Goal: Information Seeking & Learning: Check status

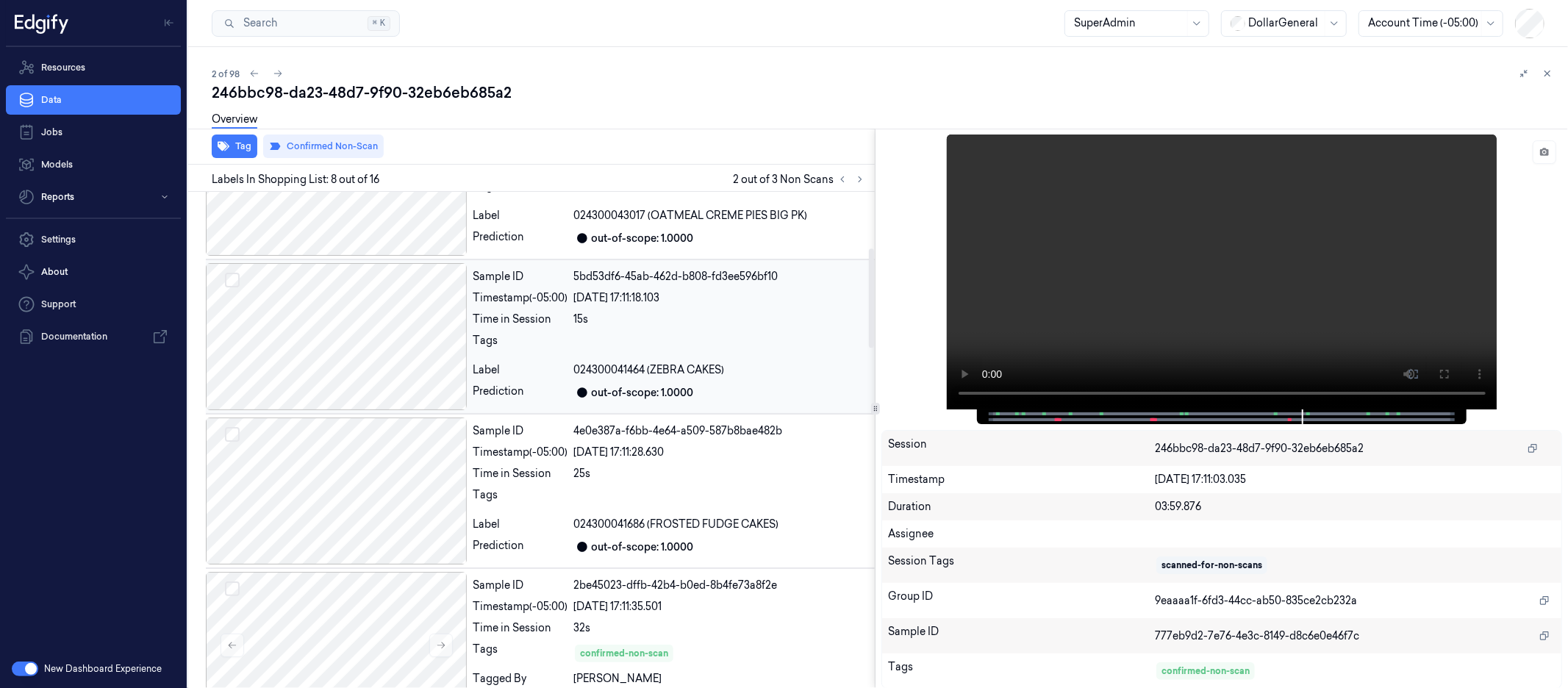
scroll to position [418, 0]
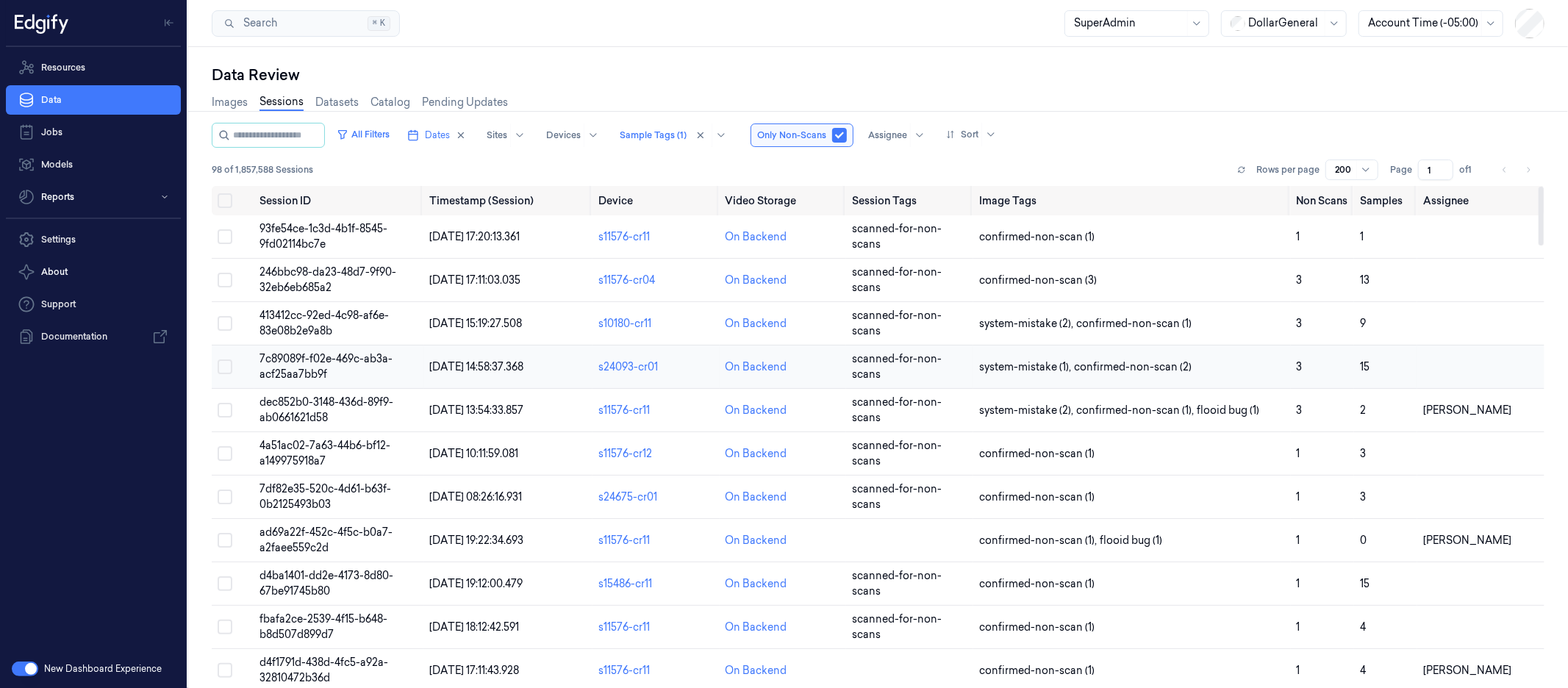
click at [315, 373] on span "7c89089f-f02e-469c-ab3a-acf25aa7bb9f" at bounding box center [327, 367] width 133 height 29
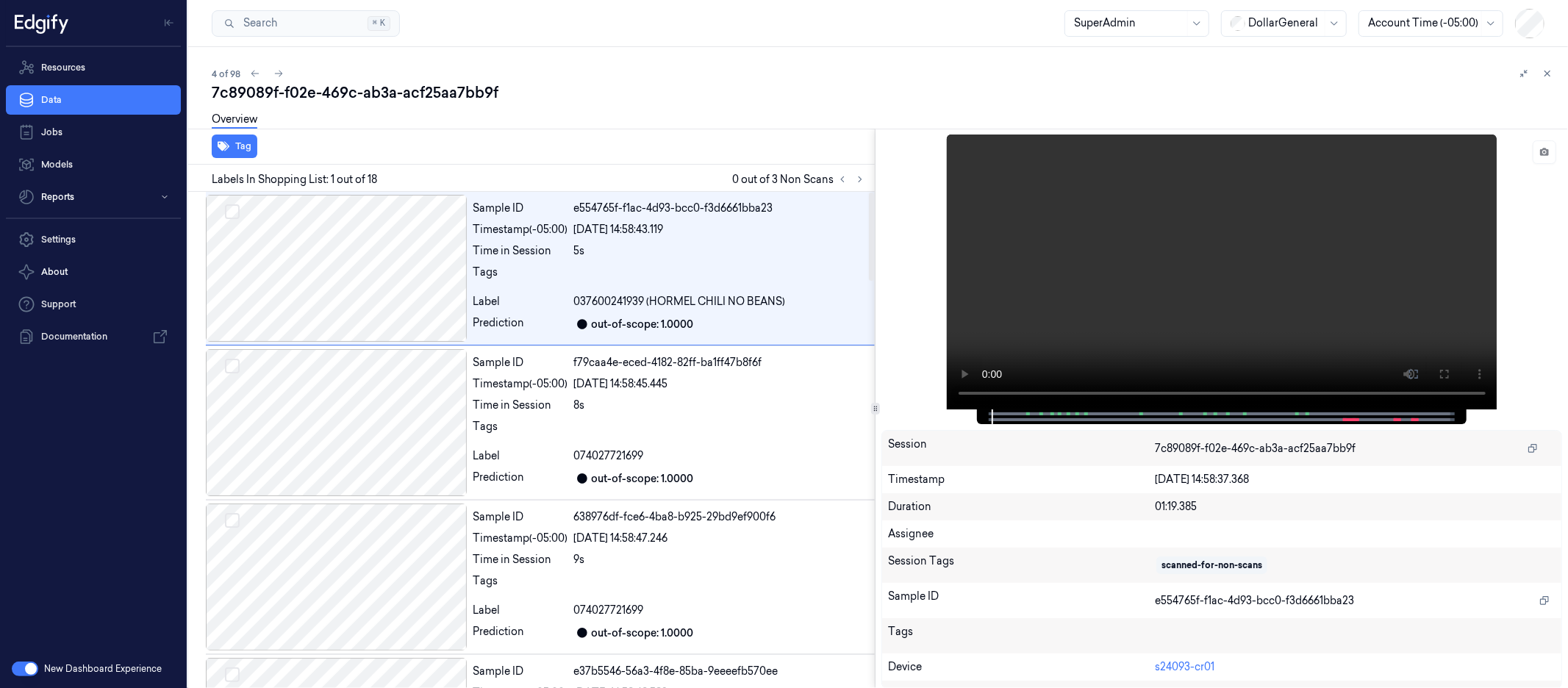
scroll to position [17, 0]
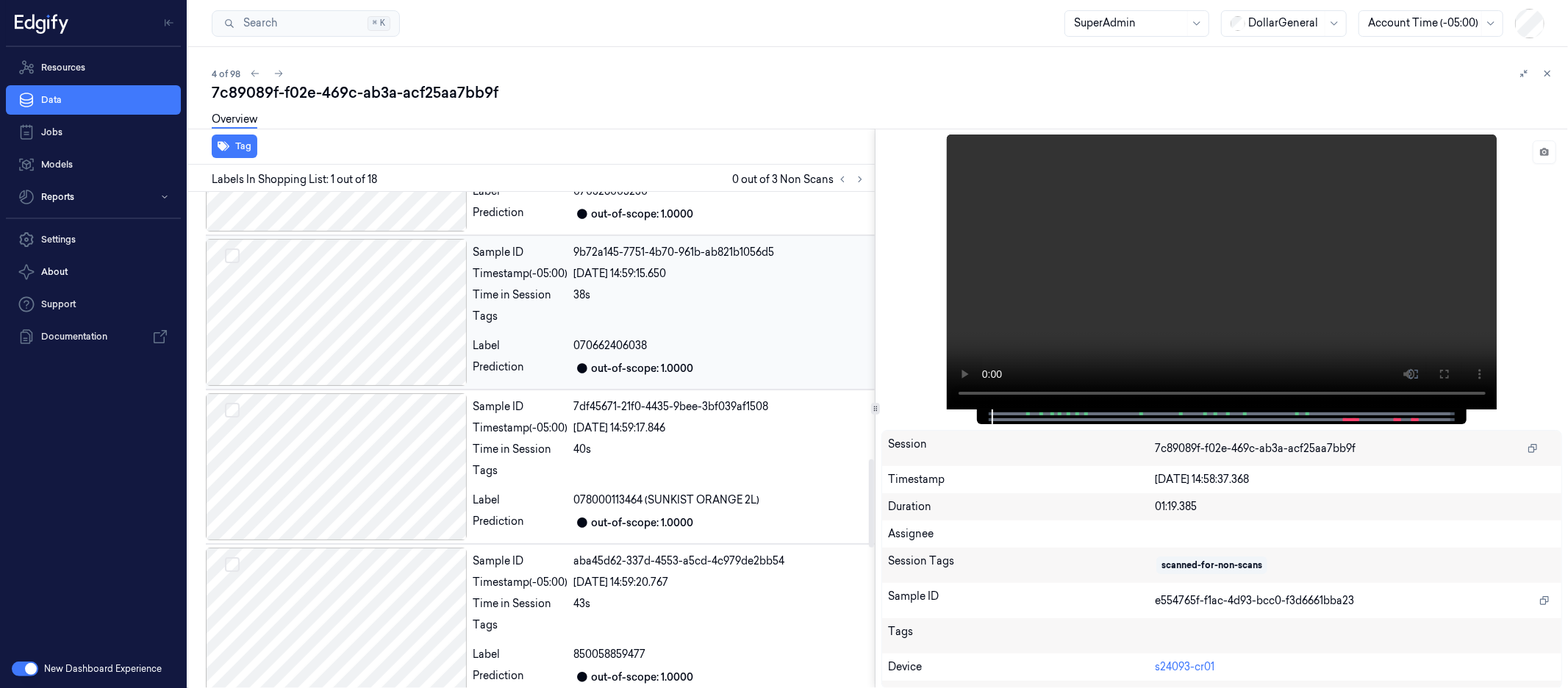
click at [324, 349] on div at bounding box center [336, 312] width 261 height 147
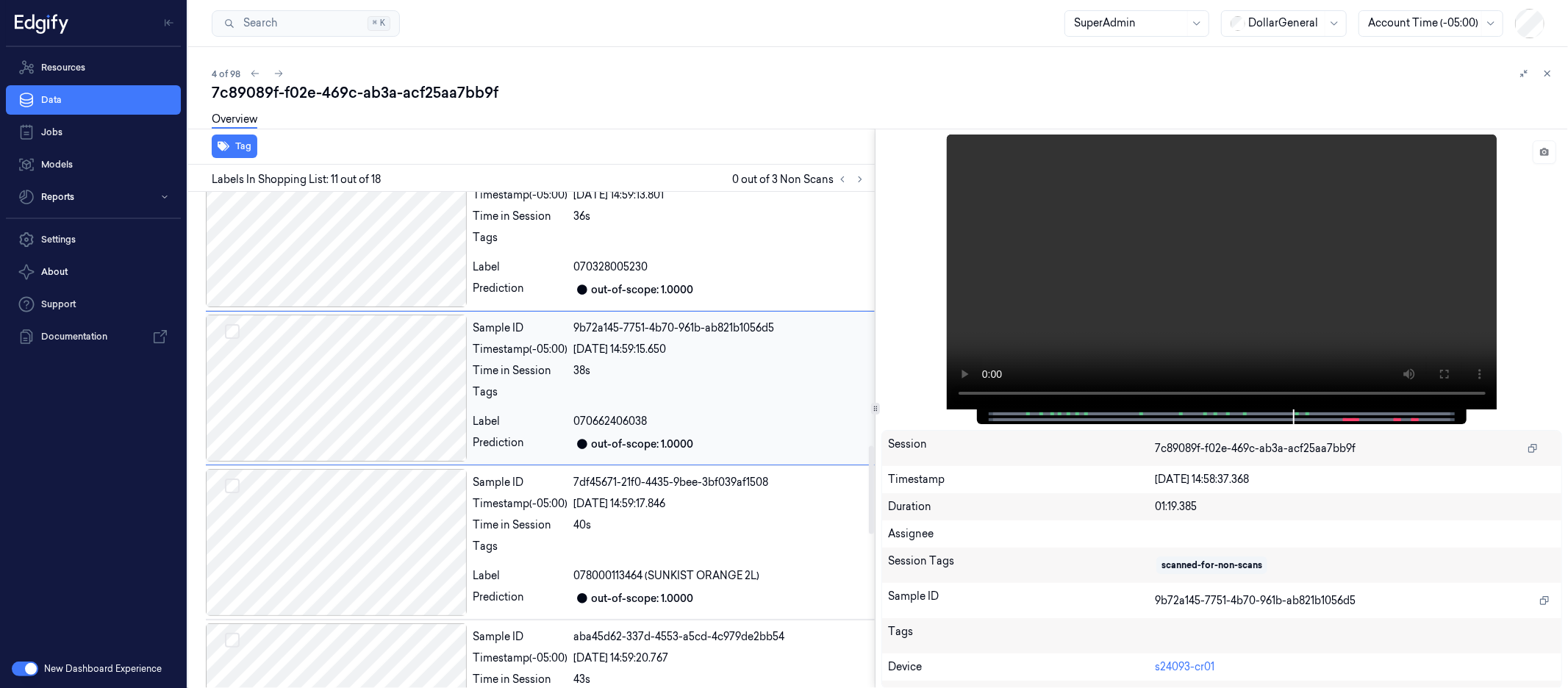
scroll to position [1302, 0]
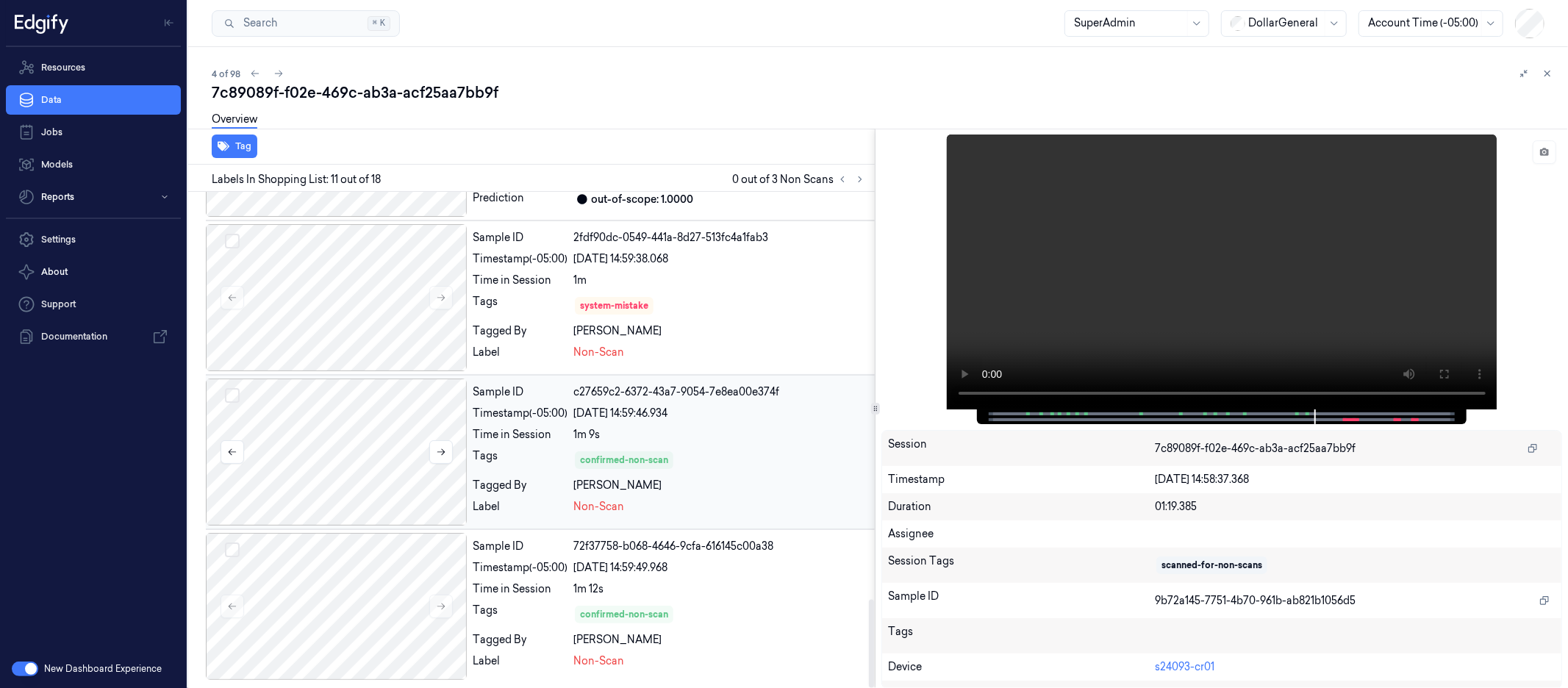
click at [372, 447] on div at bounding box center [336, 452] width 261 height 147
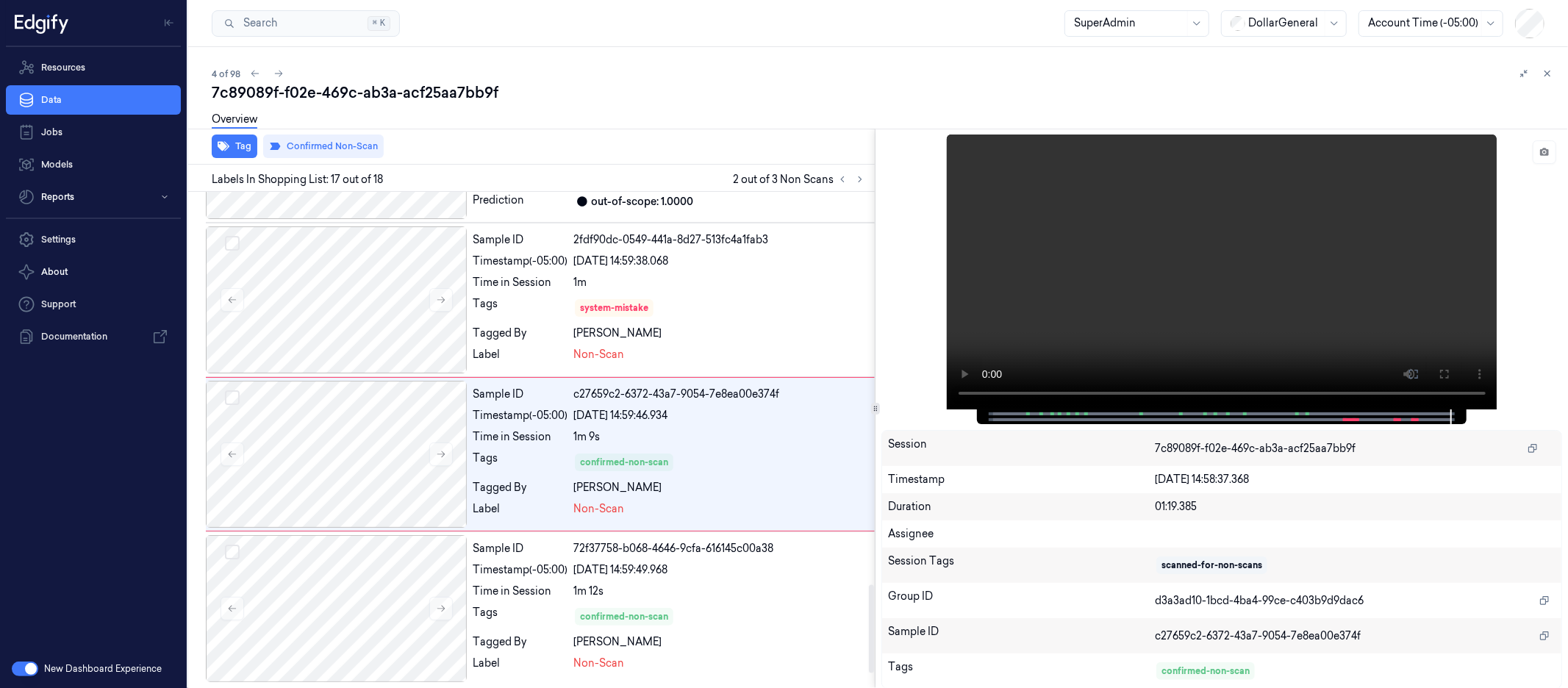
scroll to position [2289, 0]
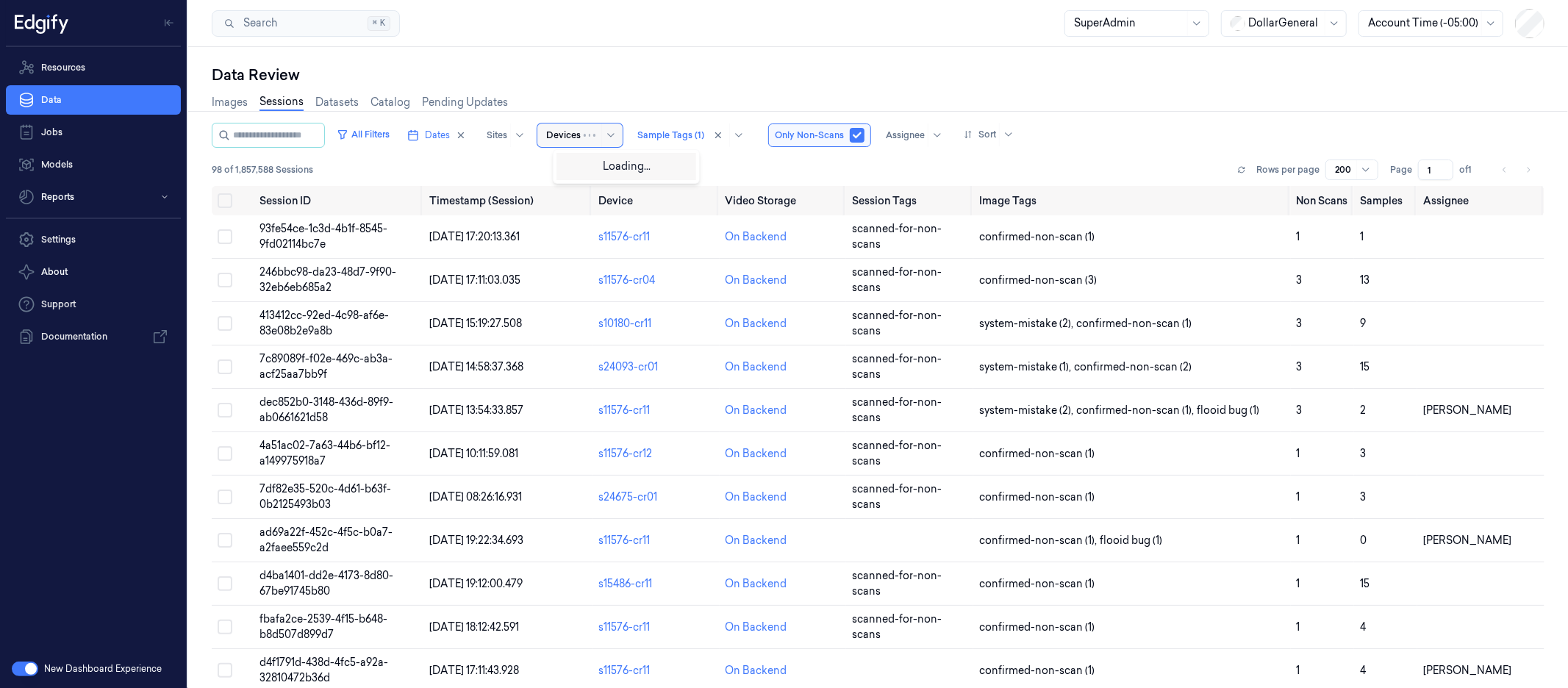
click at [581, 134] on div at bounding box center [563, 135] width 35 height 13
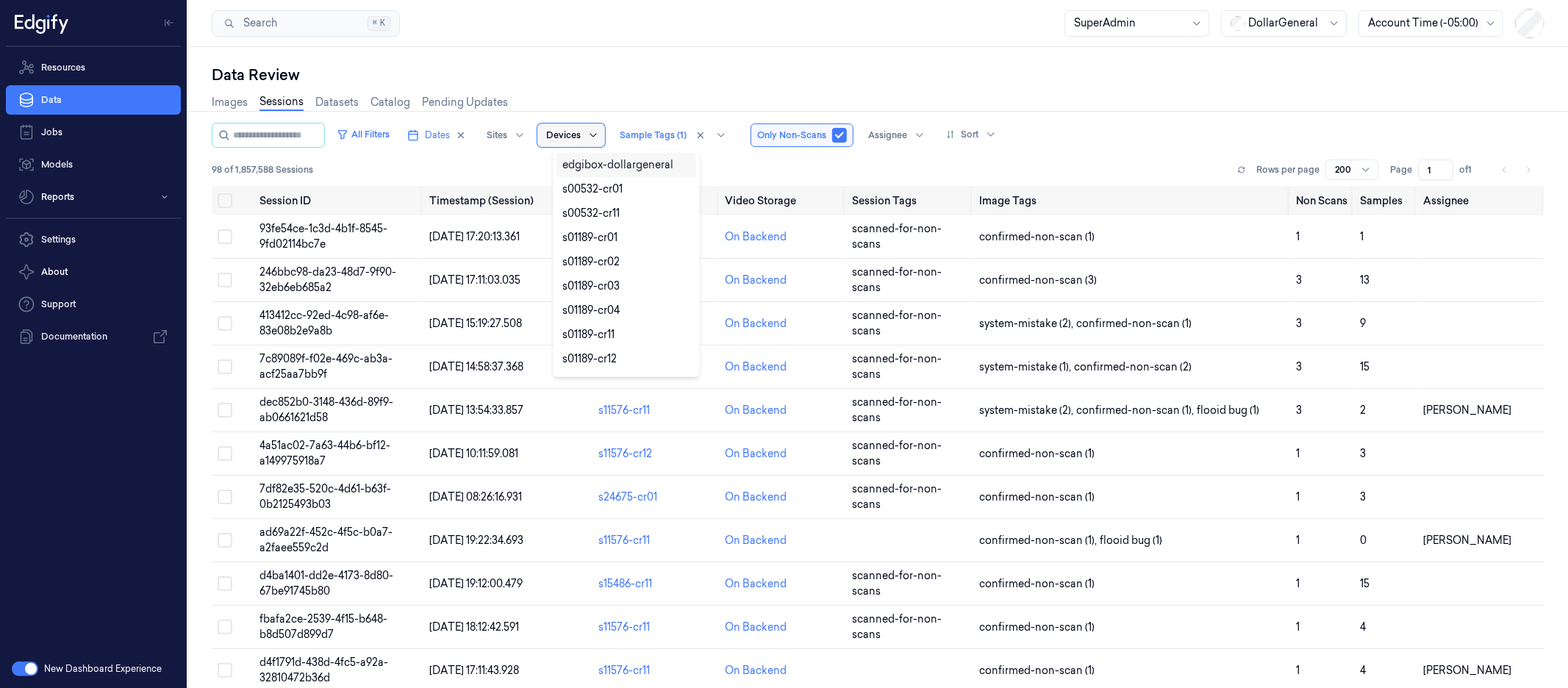
click at [599, 134] on icon at bounding box center [593, 135] width 12 height 12
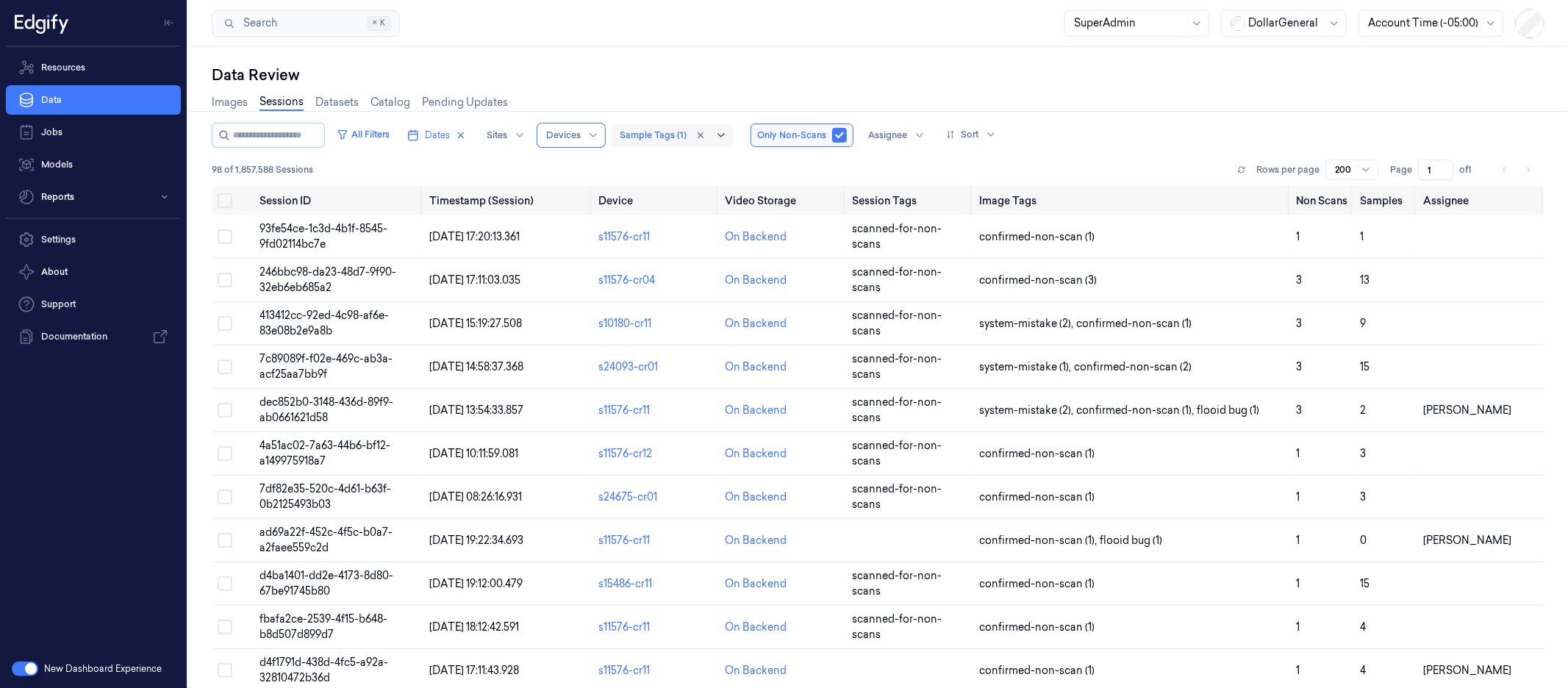
click at [730, 134] on div at bounding box center [710, 135] width 40 height 23
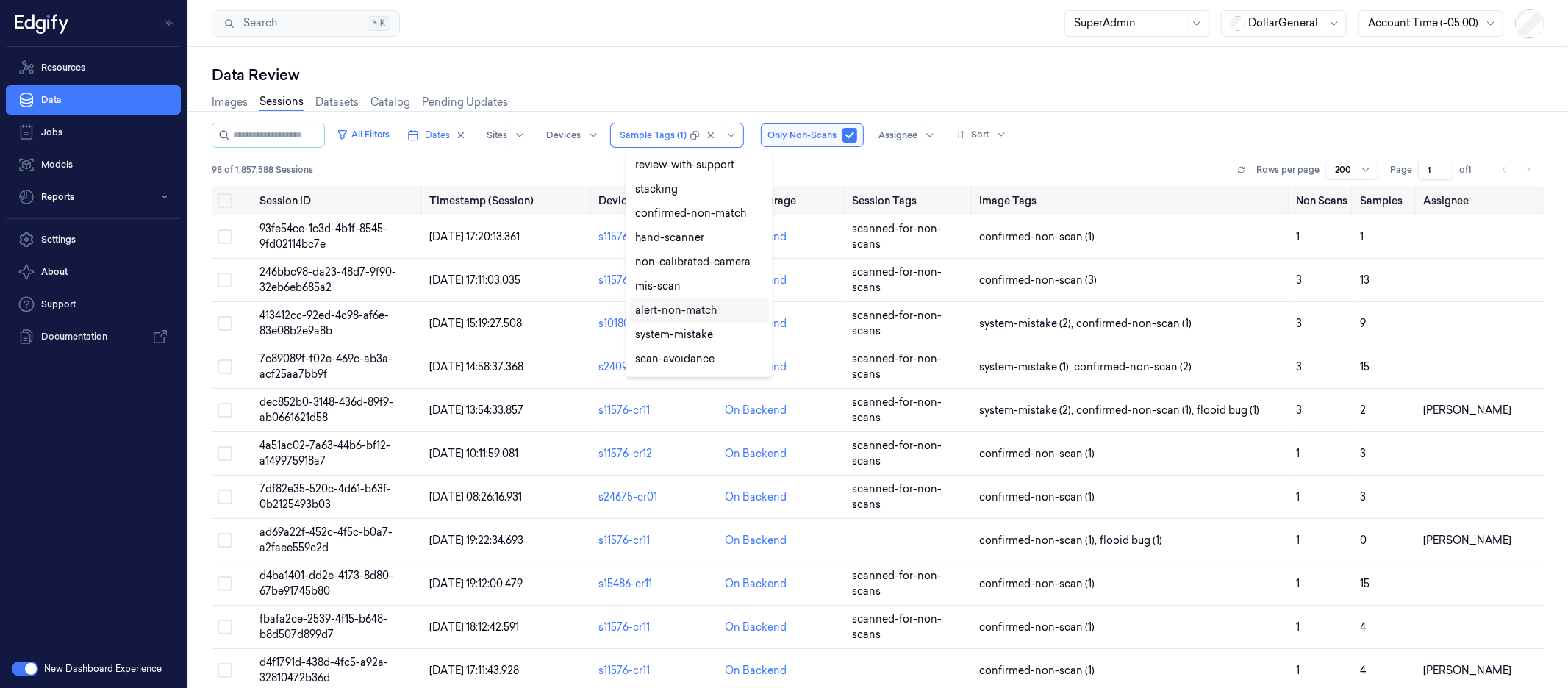
scroll to position [2, 0]
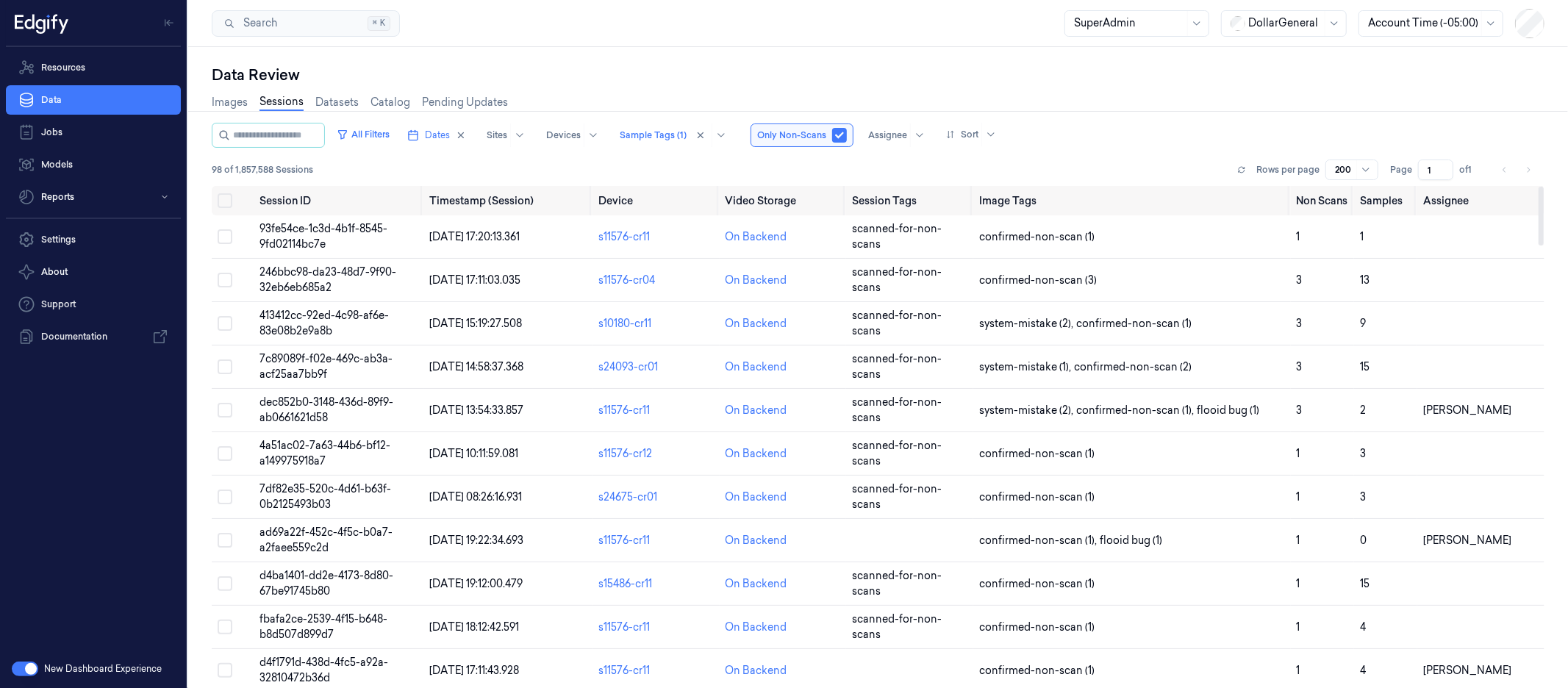
click at [1093, 82] on div "Data Review" at bounding box center [878, 75] width 1333 height 21
click at [307, 239] on span "93fe54ce-1c3d-4b1f-8545-9fd02114bc7e" at bounding box center [324, 237] width 128 height 29
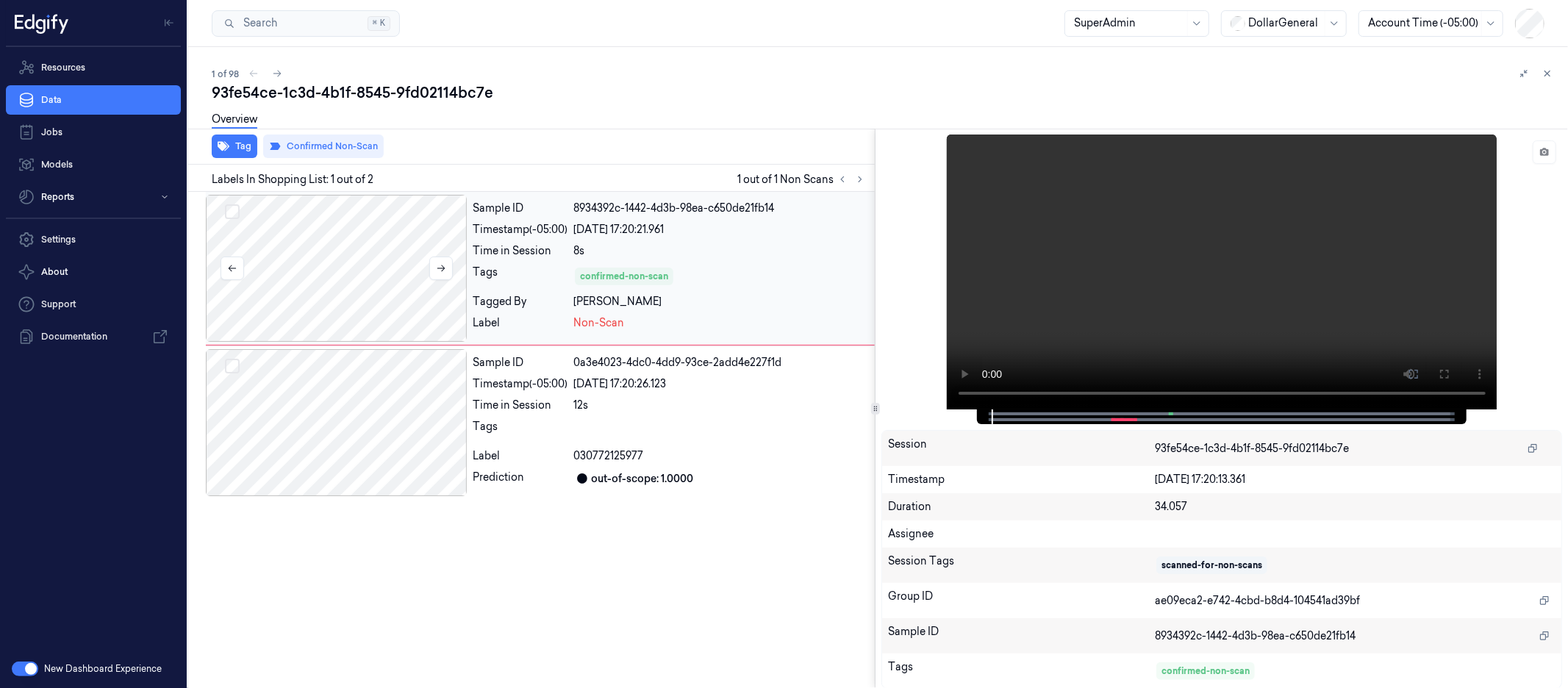
click at [393, 261] on div at bounding box center [336, 268] width 261 height 147
click at [393, 401] on div at bounding box center [336, 422] width 261 height 147
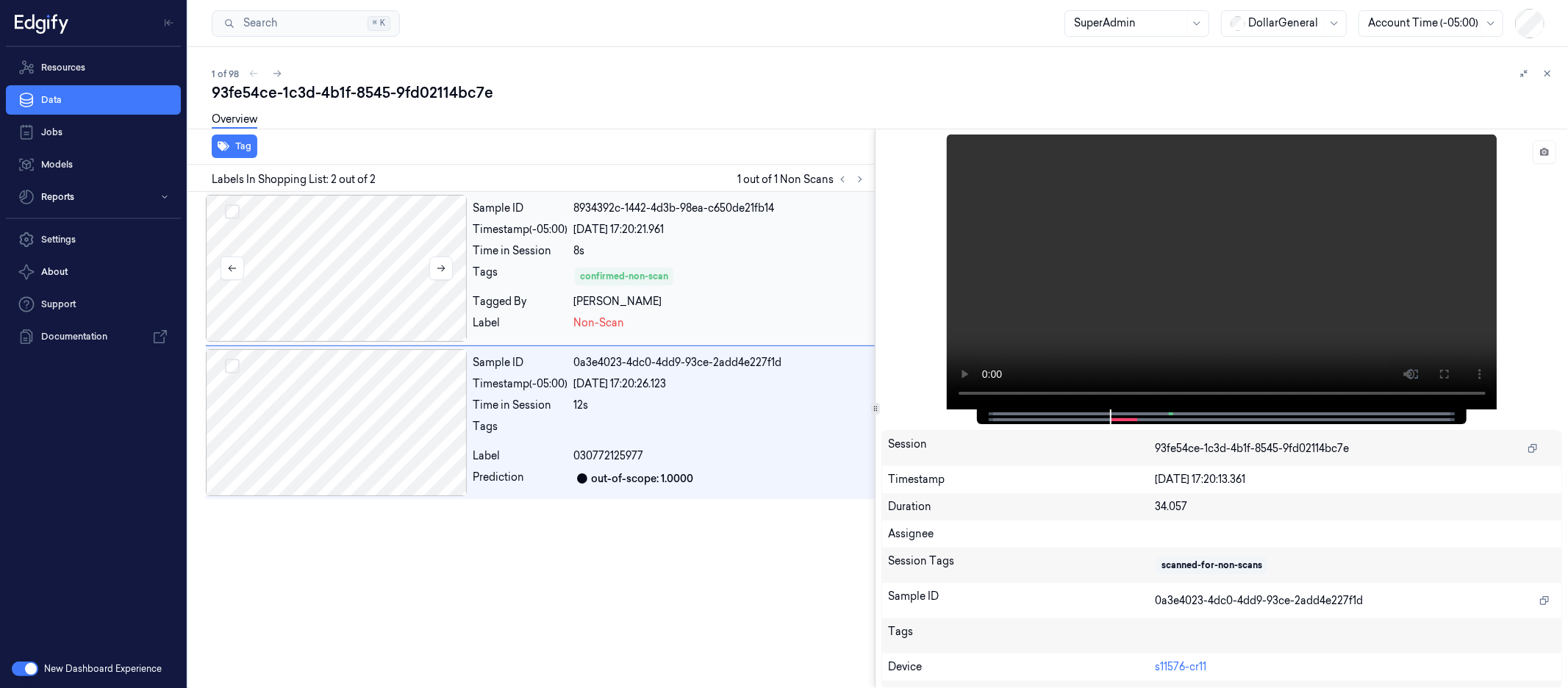
click at [364, 287] on div at bounding box center [336, 268] width 261 height 147
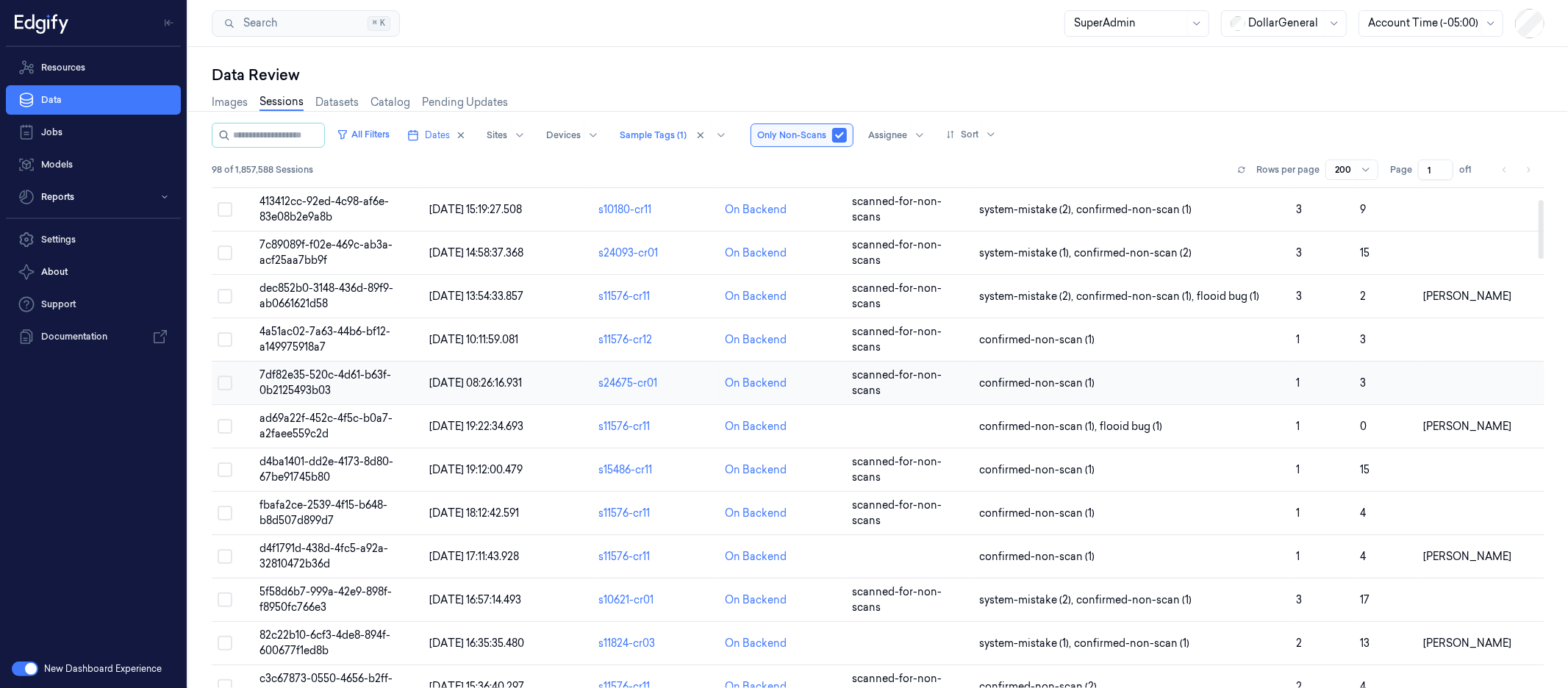
scroll to position [109, 0]
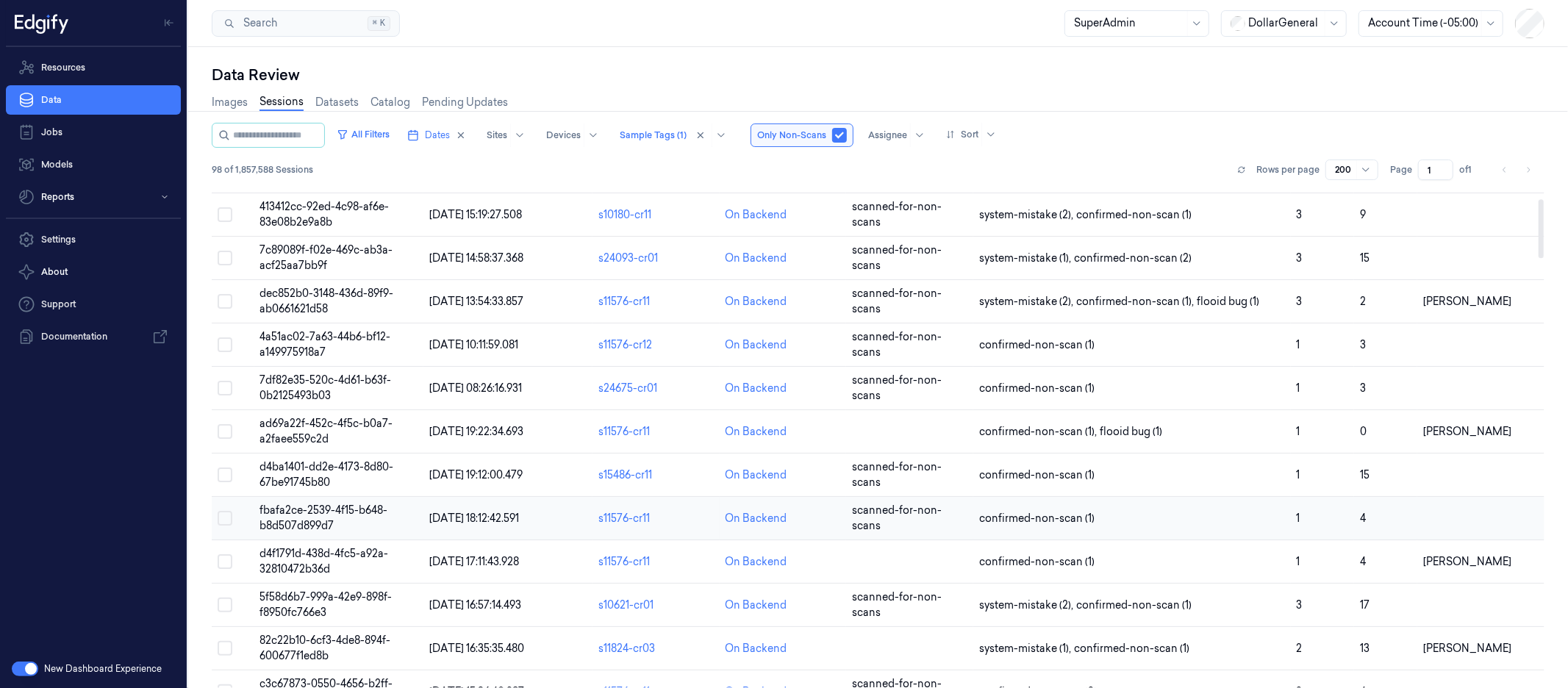
click at [335, 518] on td "fbafa2ce-2539-4f15-b648-b8d507d899d7" at bounding box center [339, 519] width 169 height 43
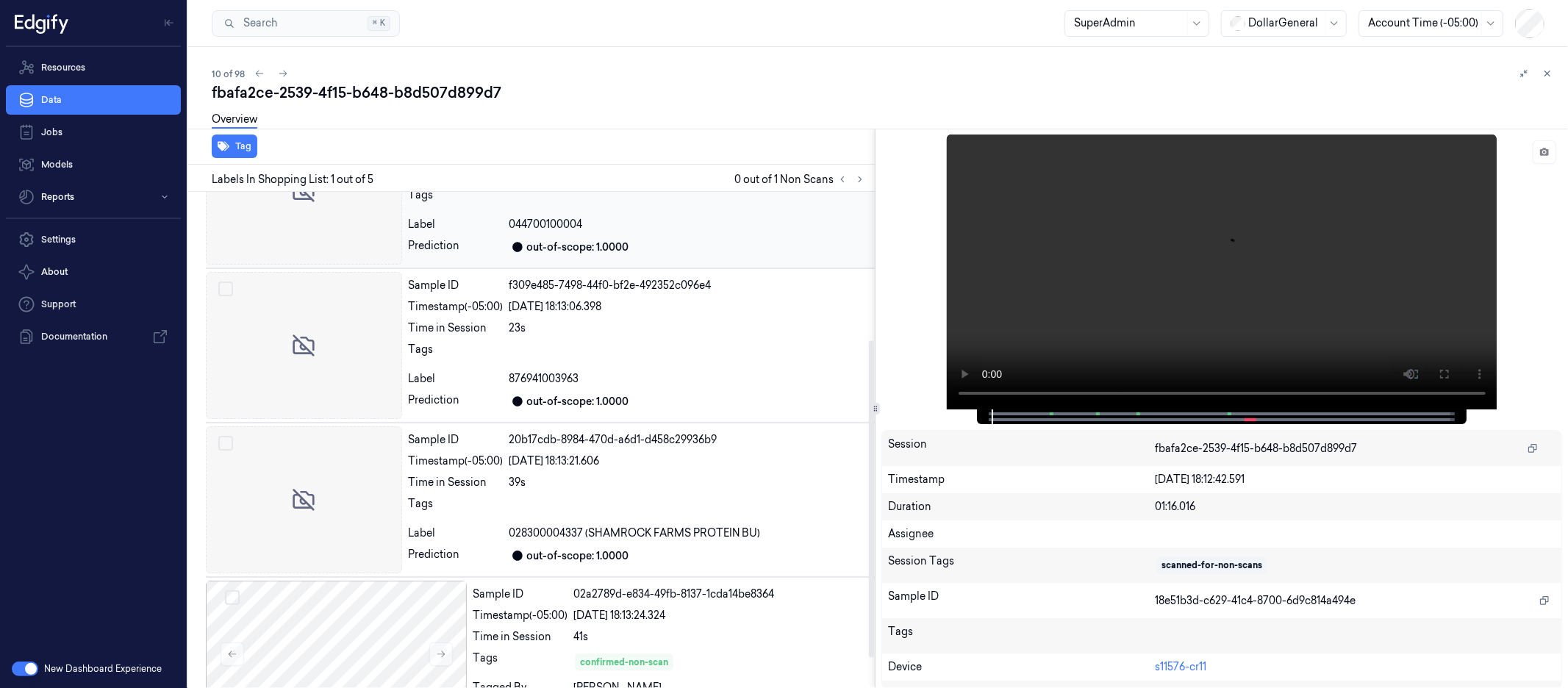
scroll to position [279, 0]
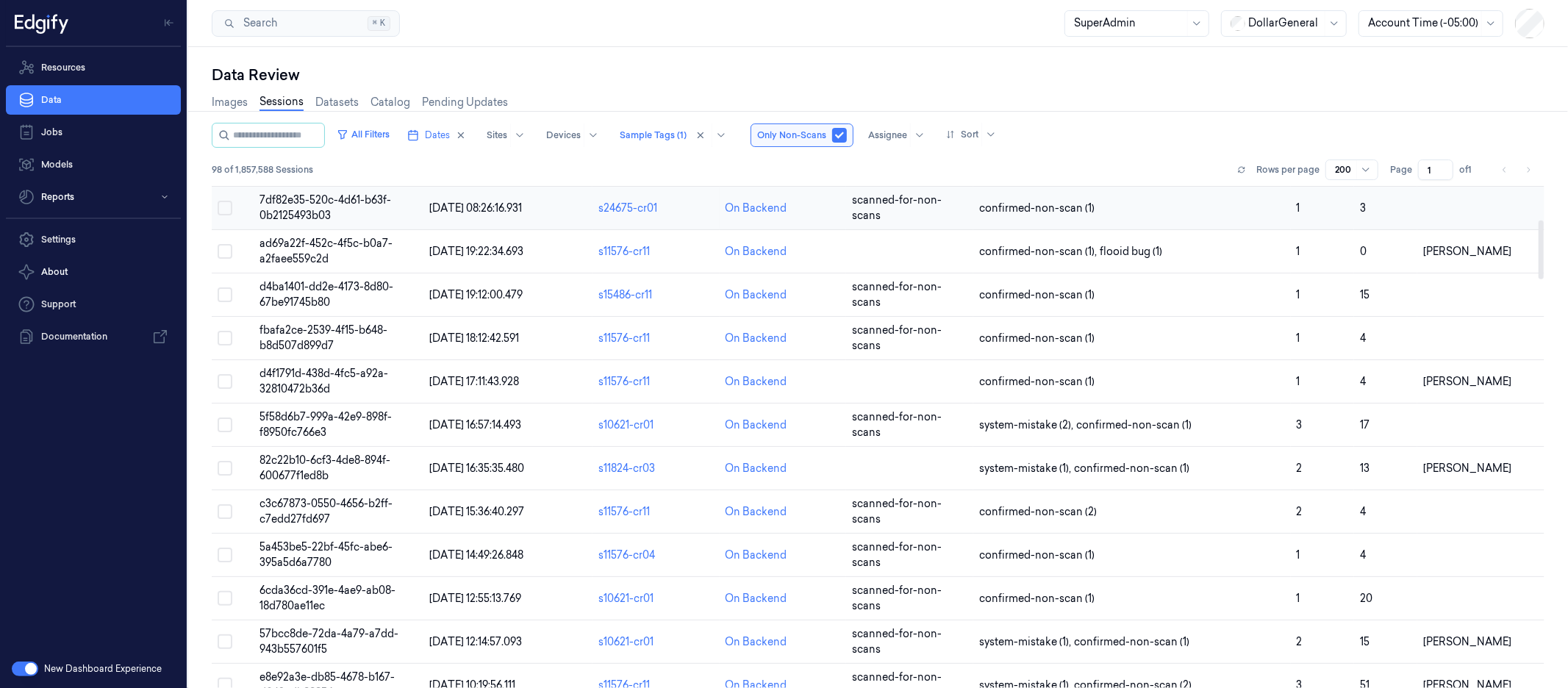
scroll to position [288, 0]
click at [303, 521] on span "c3c67873-0550-4656-b2ff-c7edd27fd697" at bounding box center [327, 513] width 133 height 29
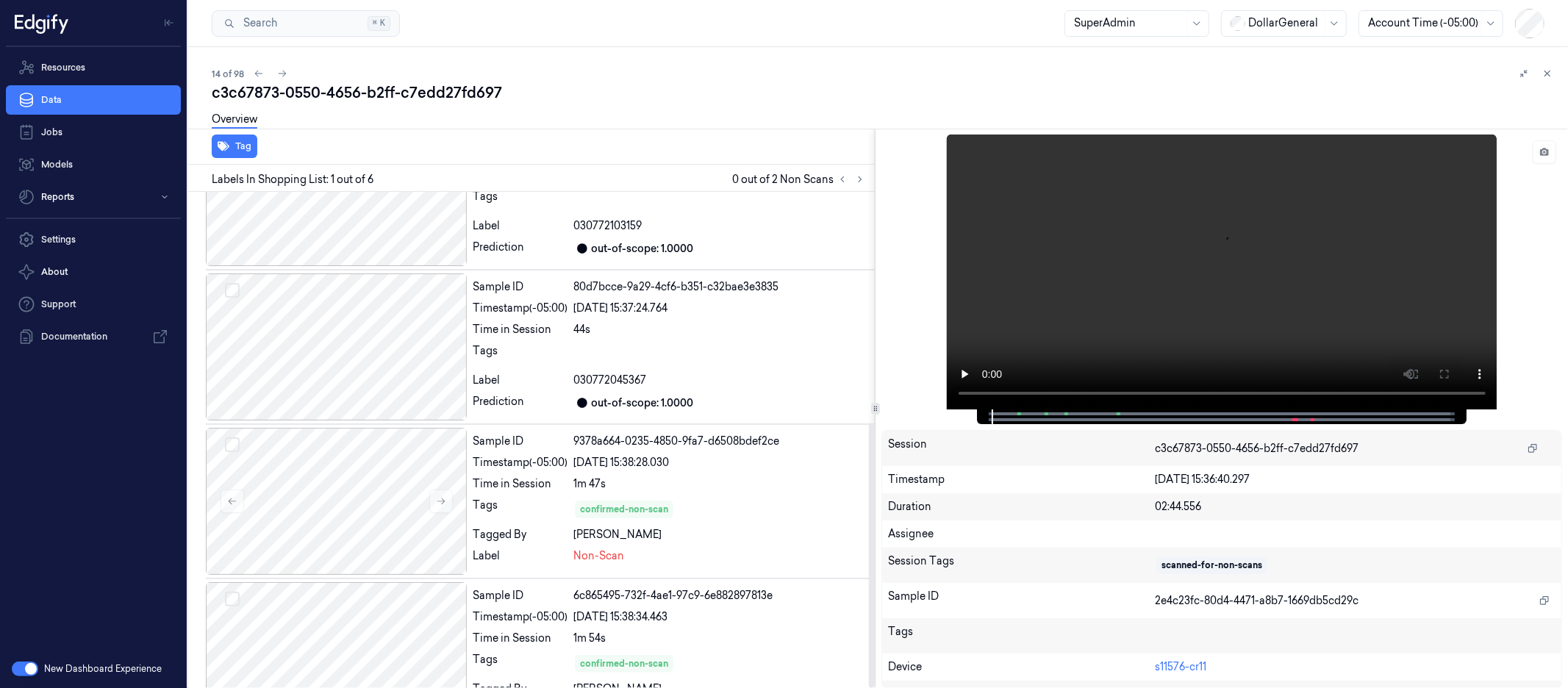
scroll to position [434, 0]
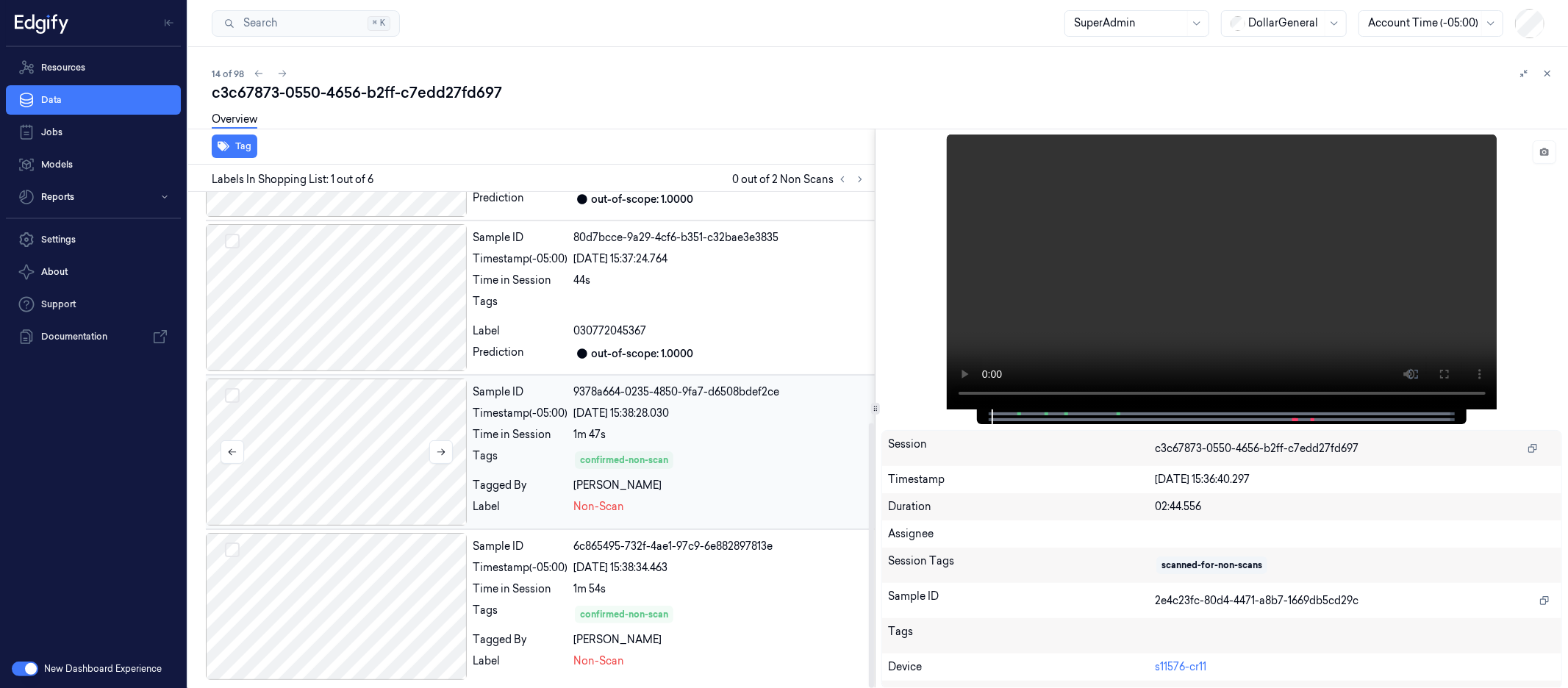
click at [360, 462] on div at bounding box center [336, 452] width 261 height 147
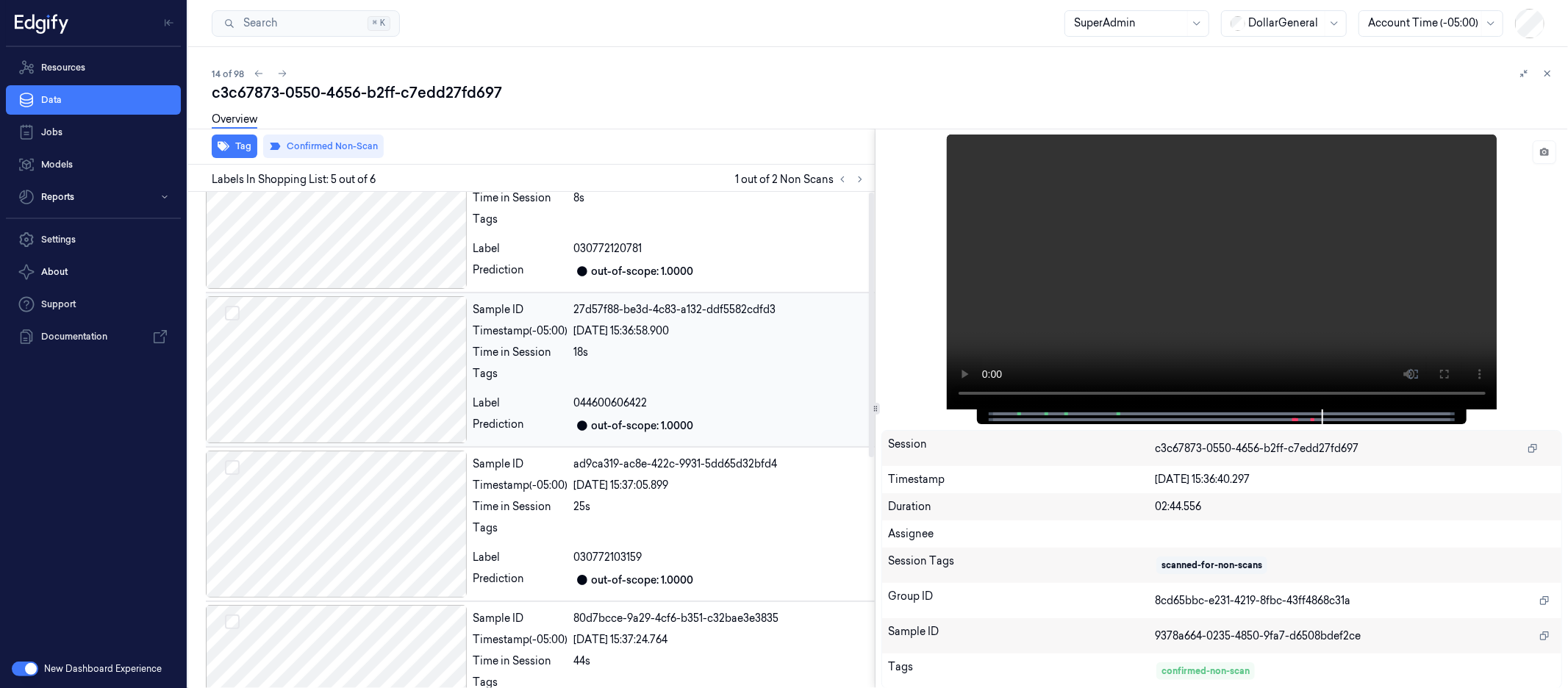
scroll to position [0, 0]
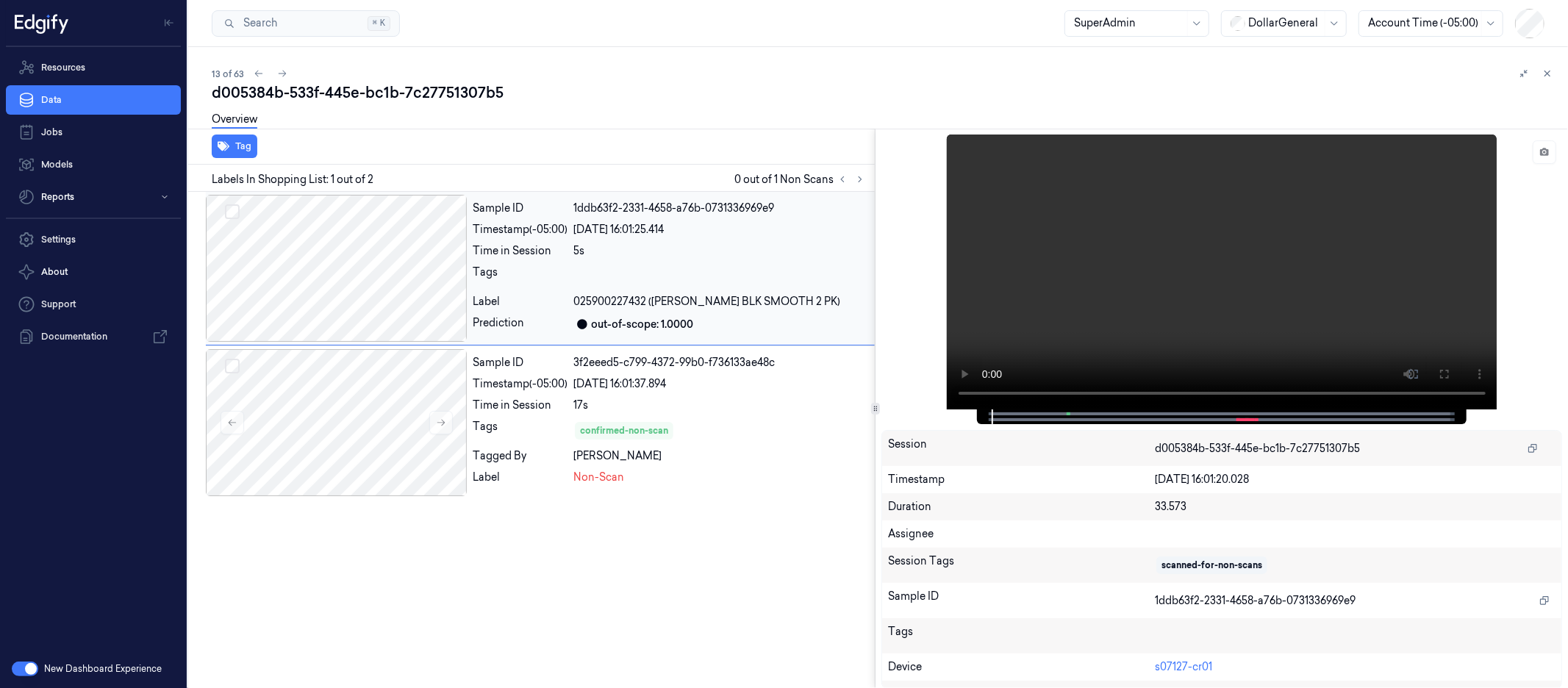
click at [297, 282] on div at bounding box center [336, 268] width 261 height 147
click at [328, 393] on div at bounding box center [336, 422] width 261 height 147
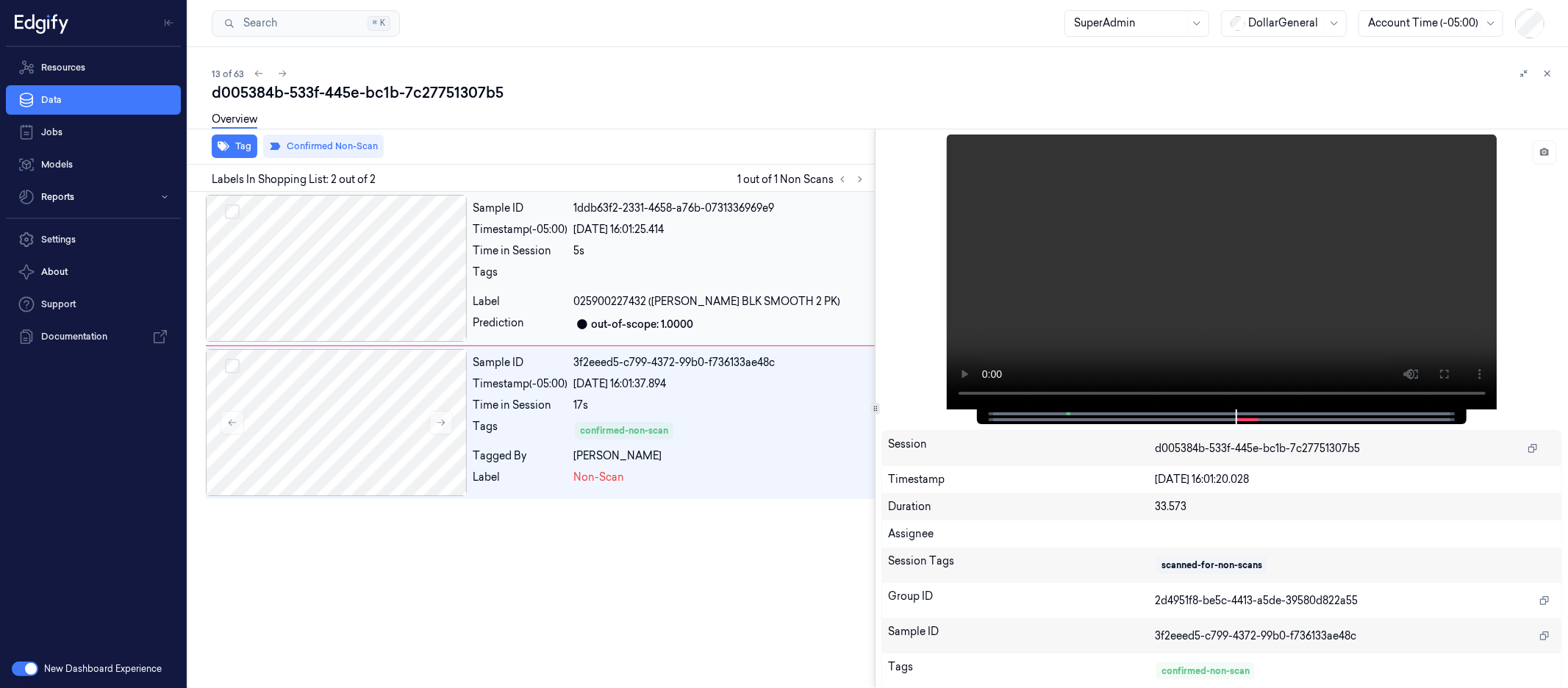
click at [404, 301] on div at bounding box center [336, 268] width 261 height 147
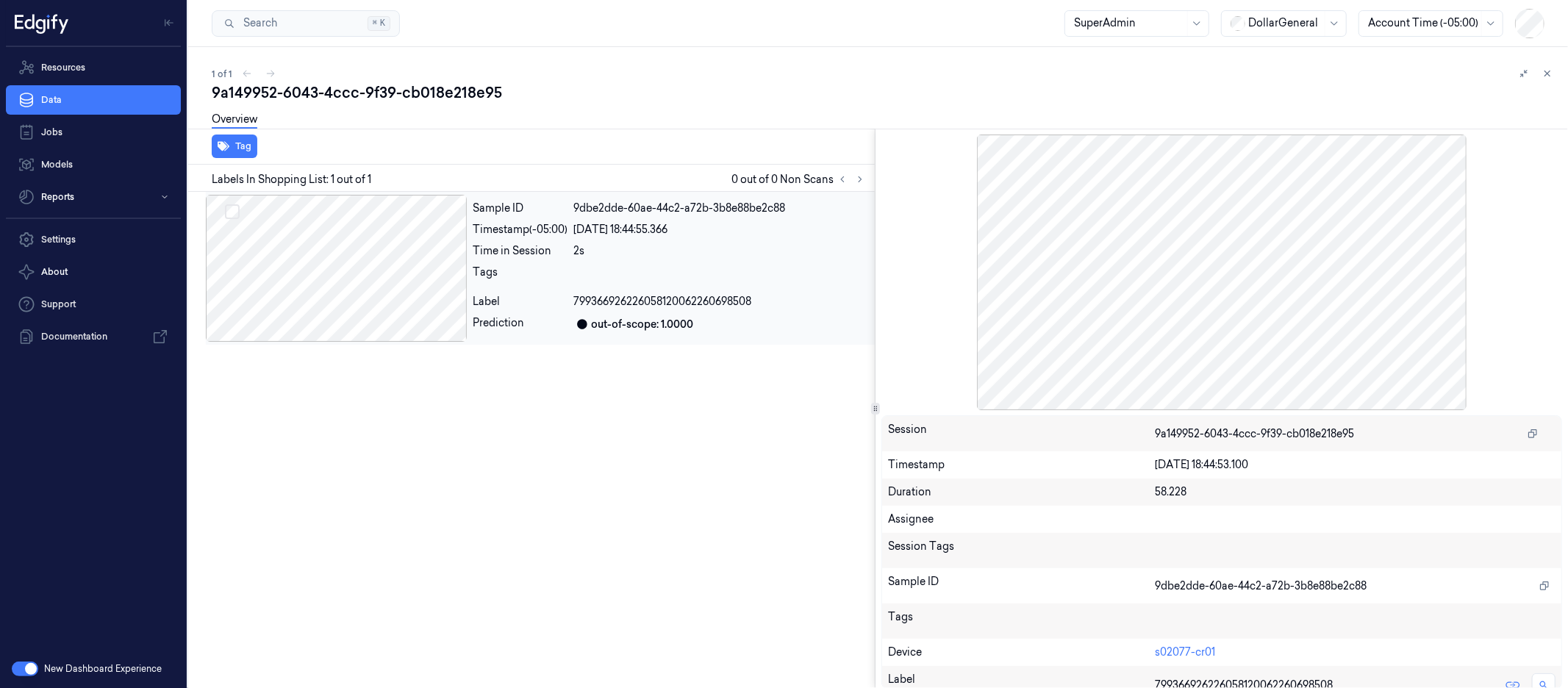
click at [402, 287] on div at bounding box center [336, 268] width 261 height 147
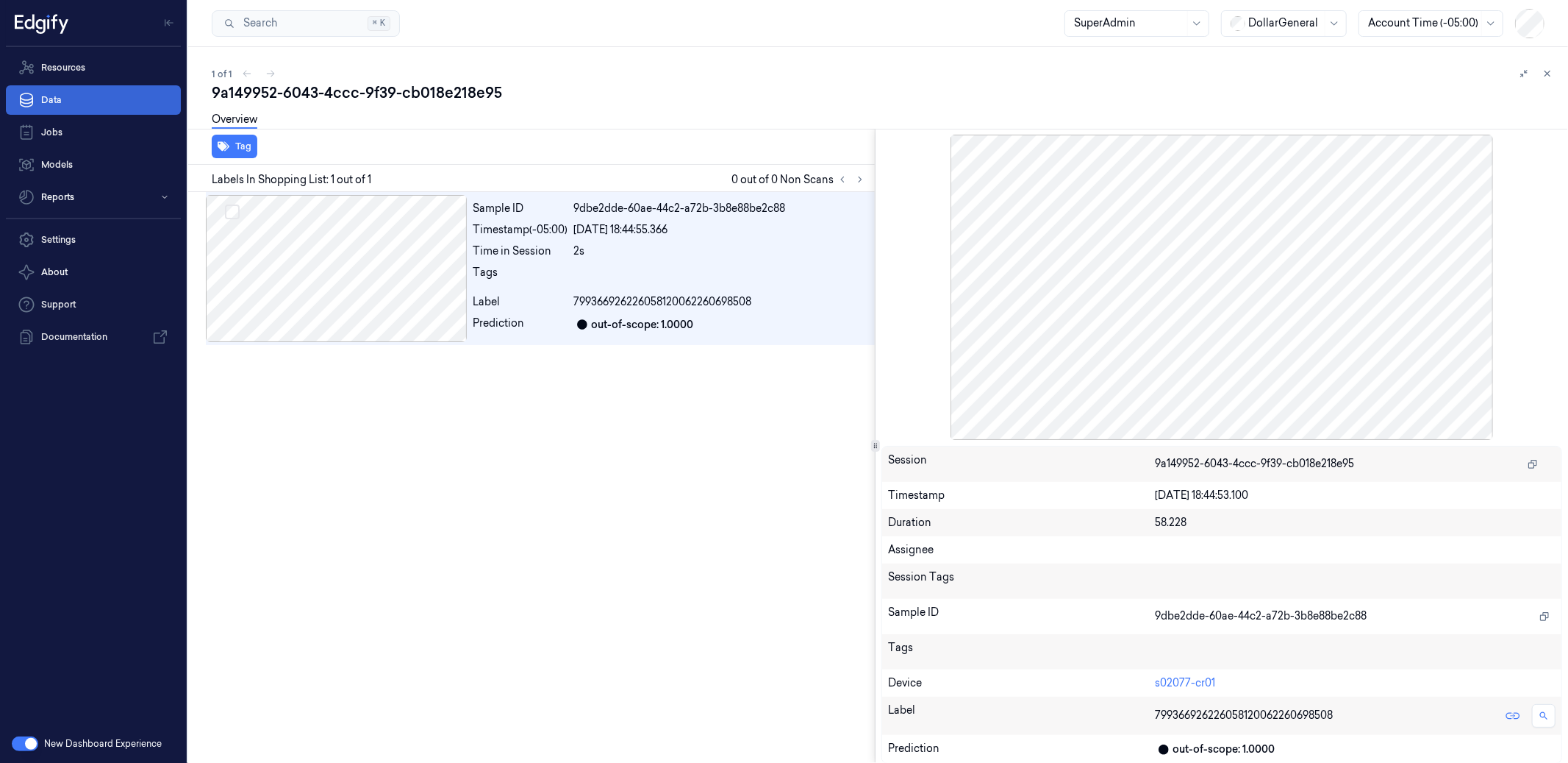
click at [66, 103] on link "Data" at bounding box center [93, 100] width 175 height 30
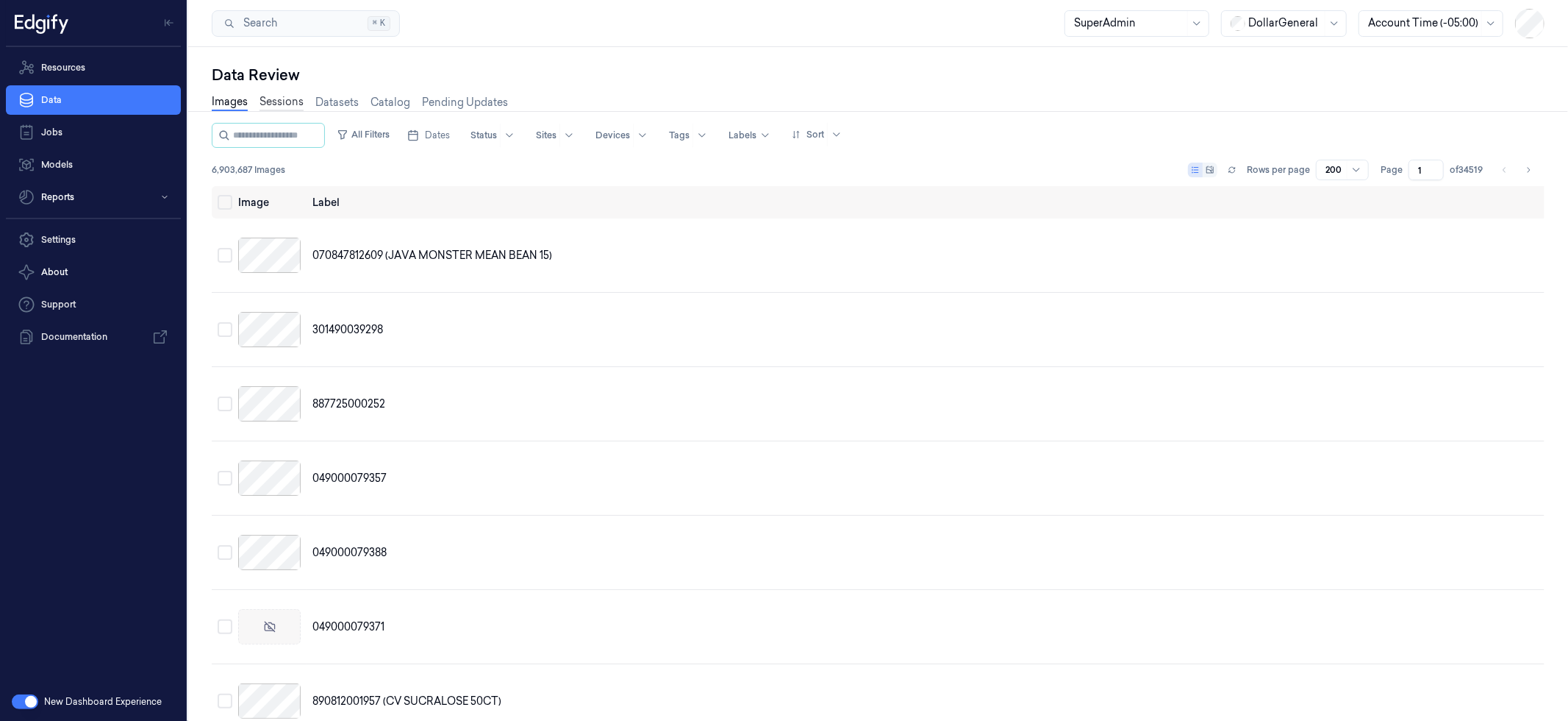
click at [288, 101] on link "Sessions" at bounding box center [282, 102] width 44 height 17
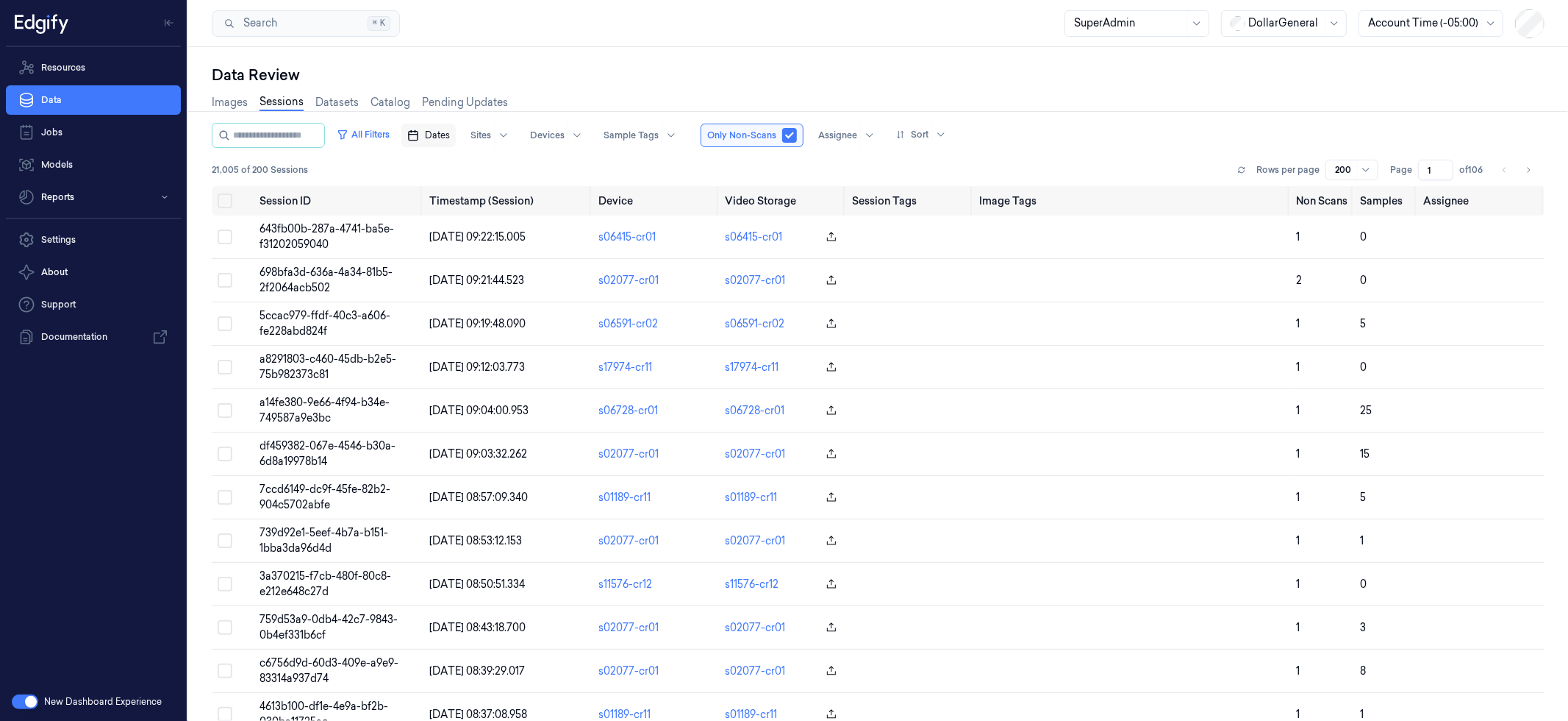
click at [450, 133] on span "Dates" at bounding box center [437, 135] width 25 height 13
click at [439, 167] on icon "Go to the Previous Month" at bounding box center [437, 169] width 12 height 12
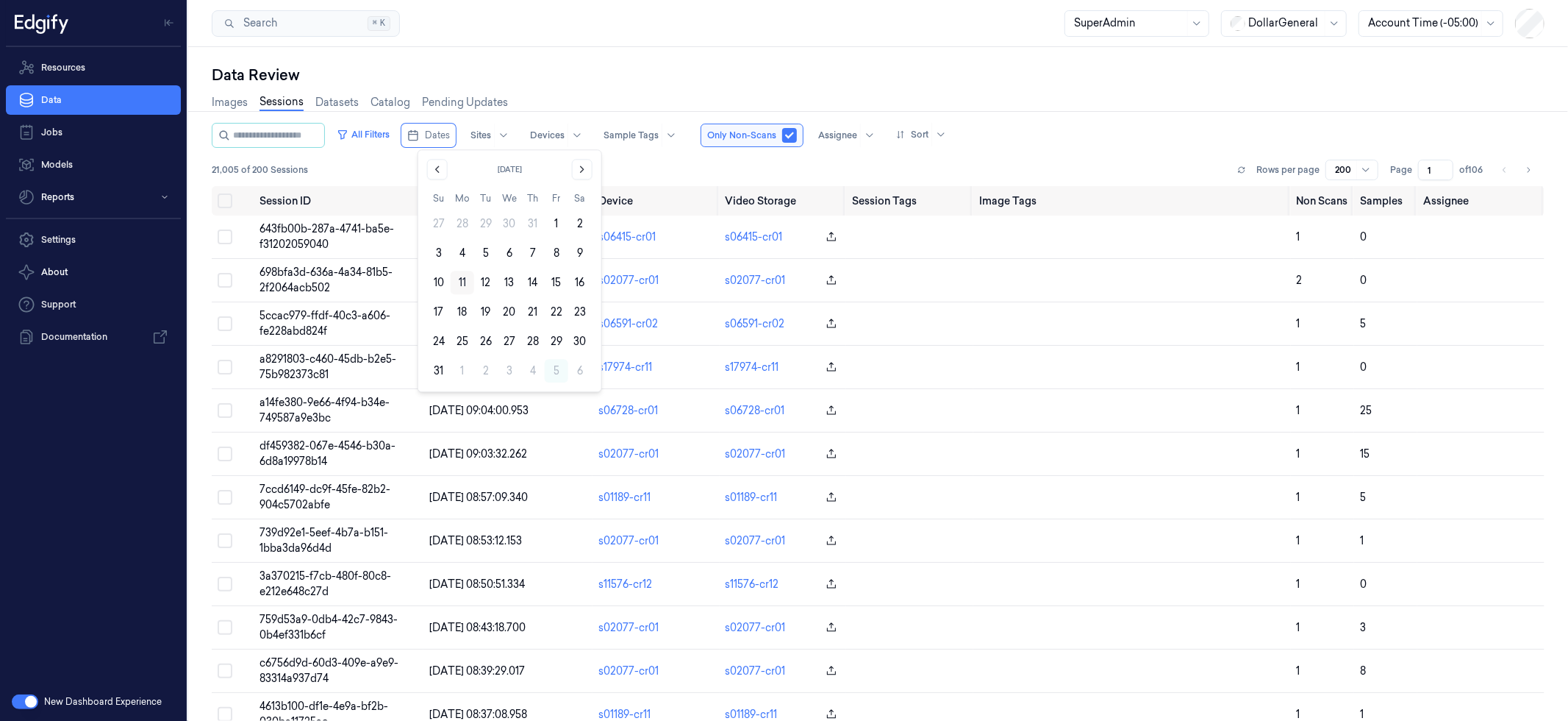
click at [461, 281] on button "11" at bounding box center [462, 282] width 23 height 23
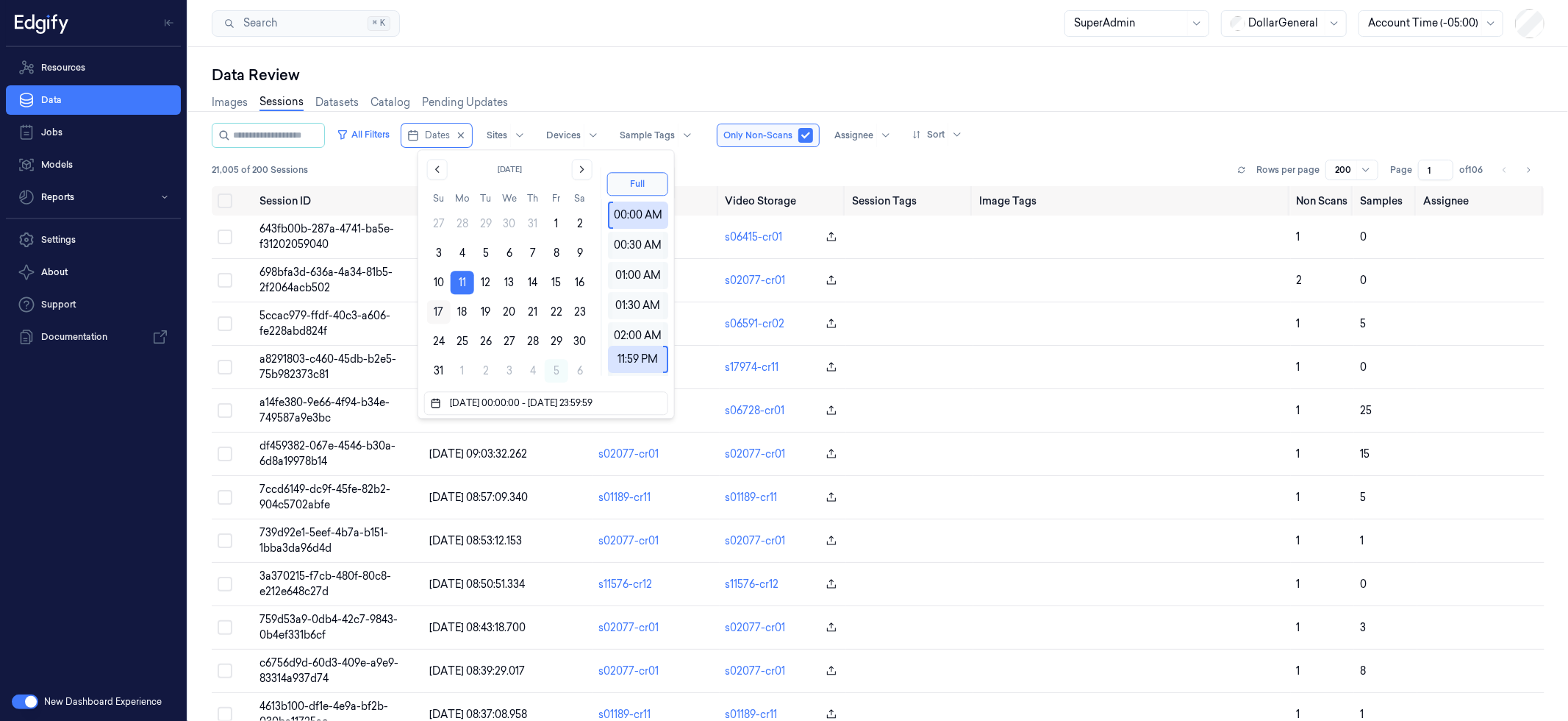
click at [439, 311] on button "17" at bounding box center [438, 311] width 23 height 23
type input "11/08/2025 00:00:00 - 17/08/2025 23:59:59"
click at [628, 75] on div "Data Review" at bounding box center [878, 75] width 1333 height 21
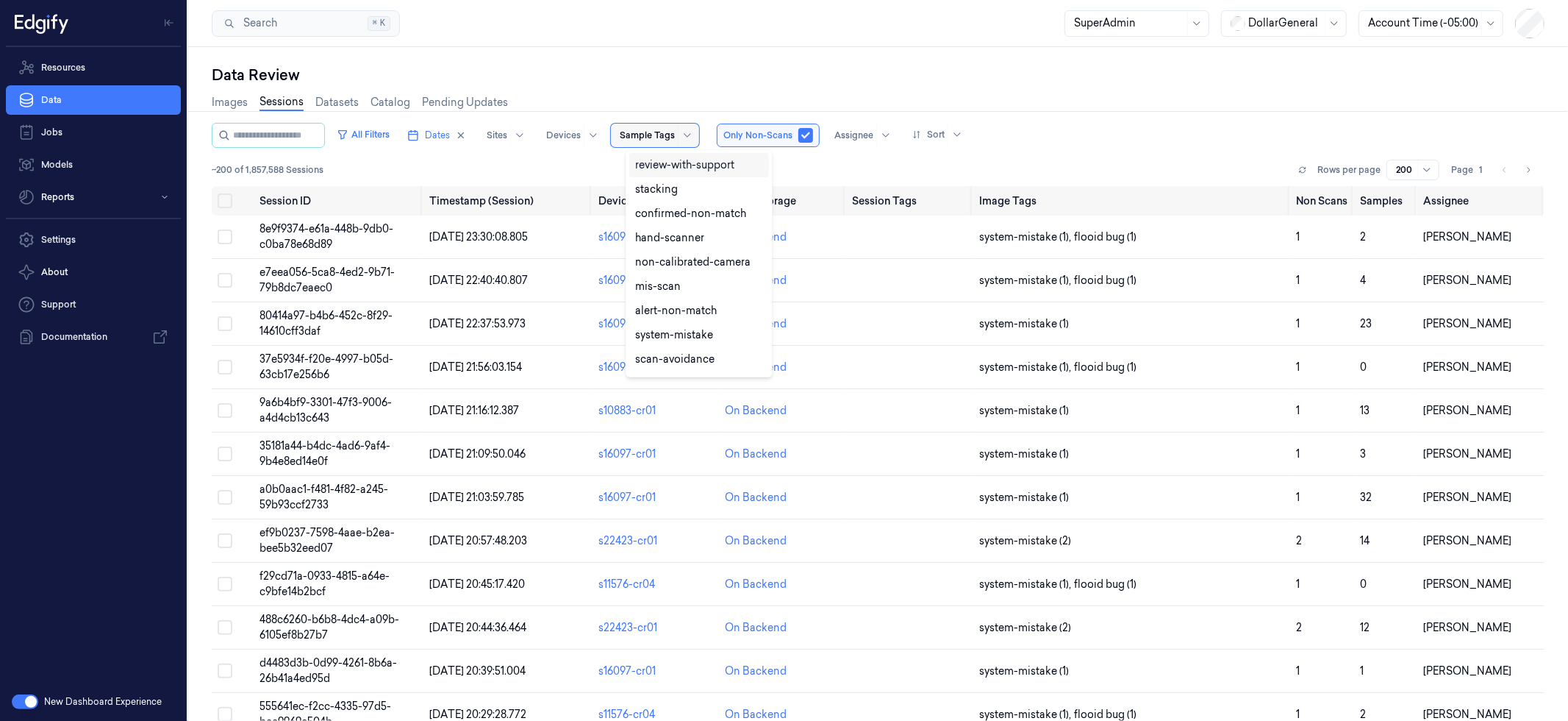
click at [675, 135] on div at bounding box center [647, 135] width 56 height 13
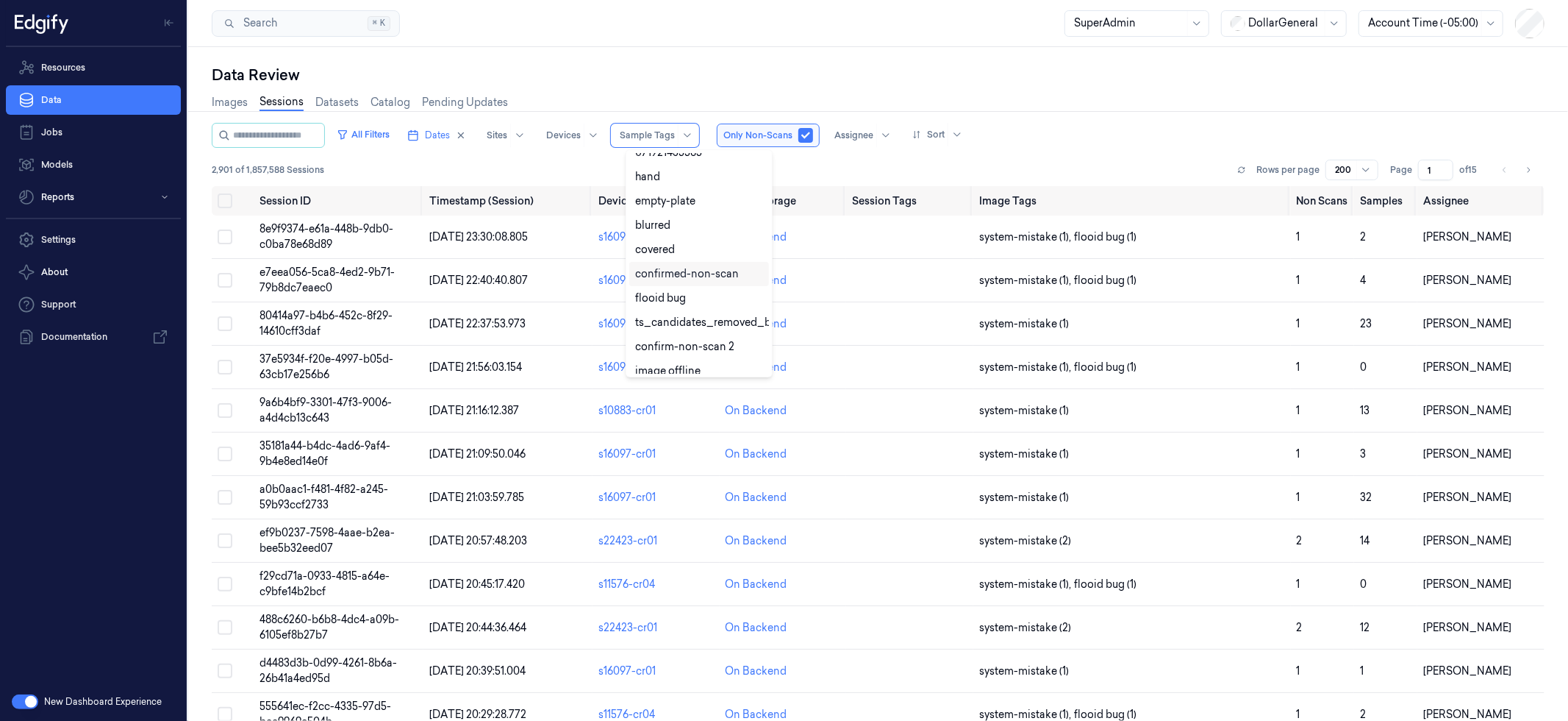
scroll to position [281, 0]
click at [703, 274] on div "confirmed-non-scan" at bounding box center [687, 272] width 104 height 15
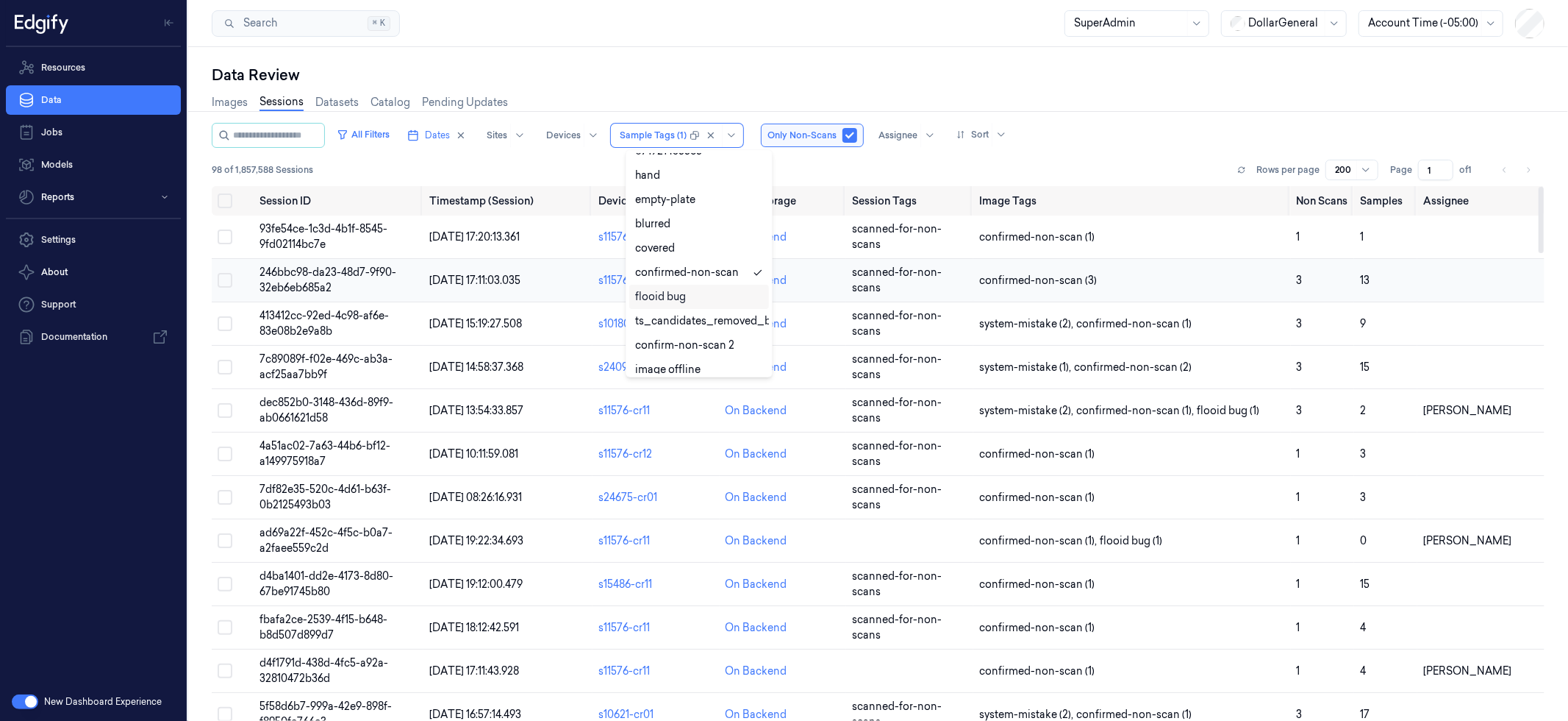
click at [319, 276] on span "246bbc98-da23-48d7-9f90-32eb6eb685a2" at bounding box center [329, 280] width 137 height 29
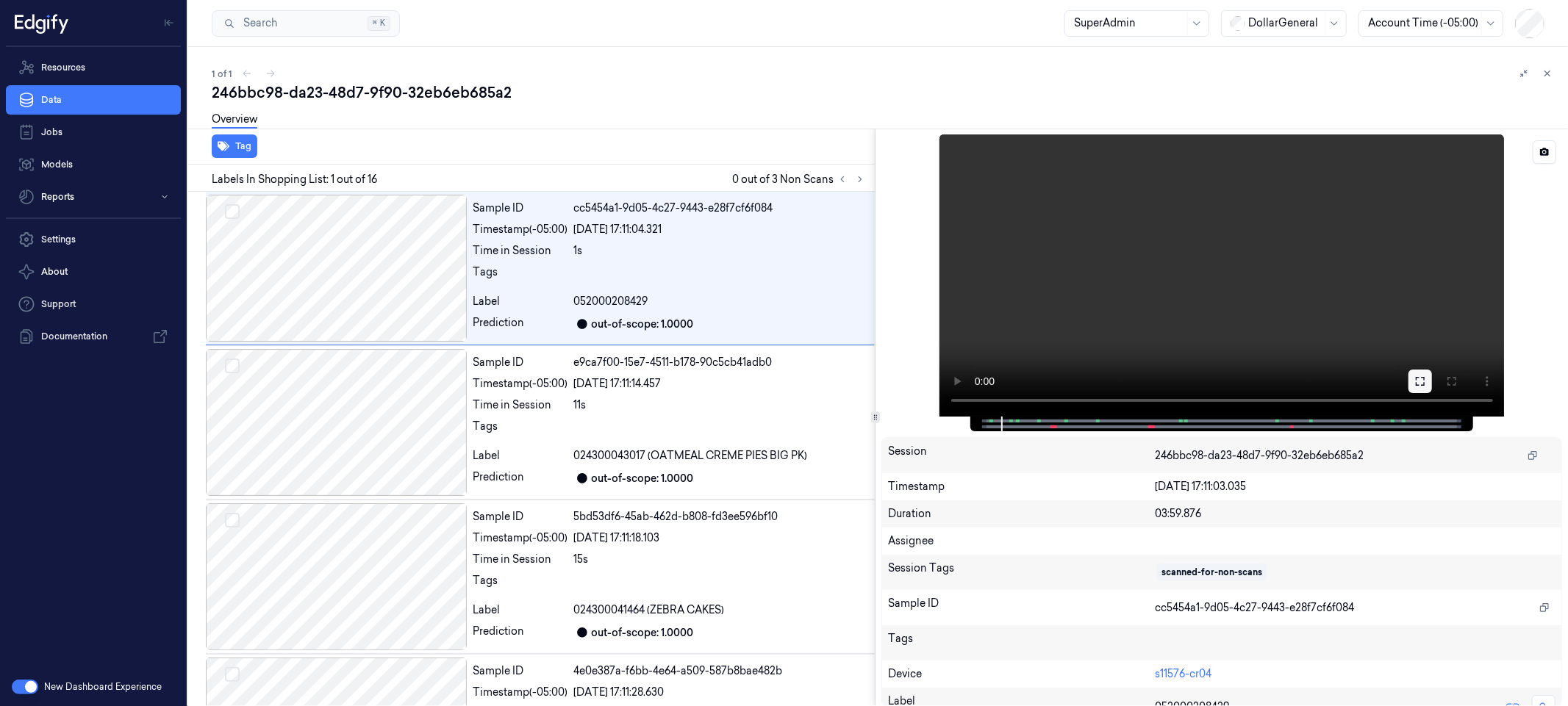
click at [1419, 382] on icon at bounding box center [1420, 381] width 12 height 12
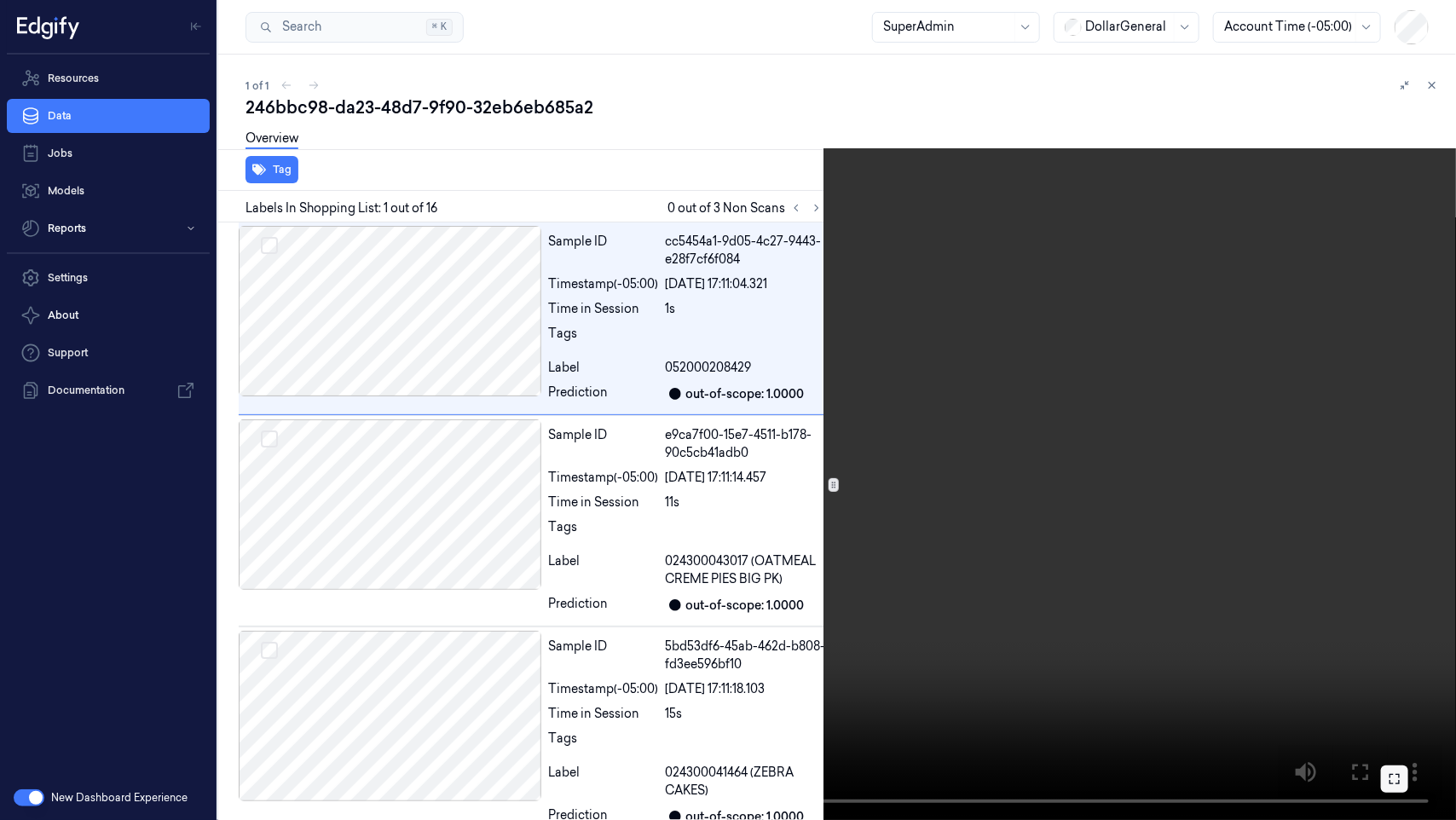
click at [1397, 782] on icon at bounding box center [1394, 779] width 14 height 14
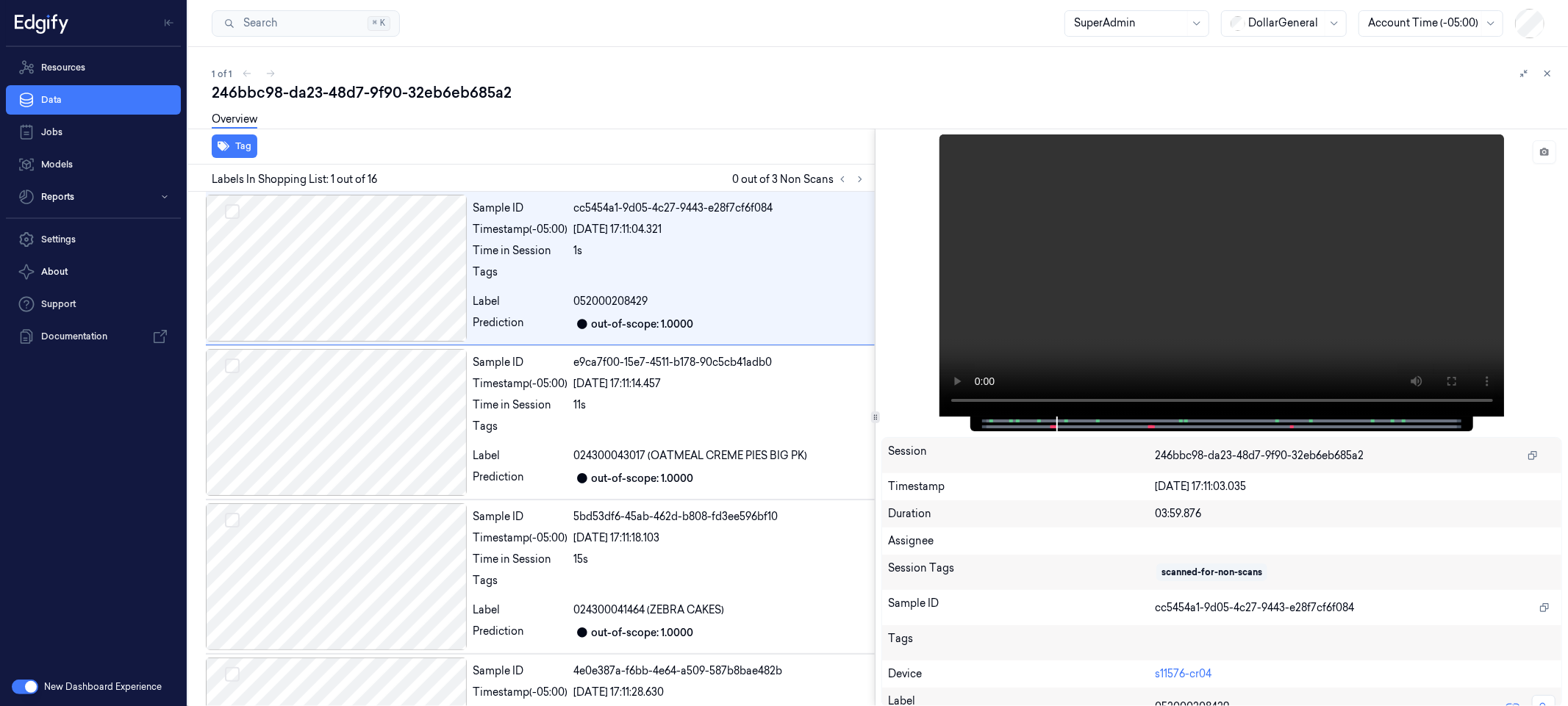
click at [1165, 486] on div "17/08/2025 17:11:03.035" at bounding box center [1356, 486] width 401 height 15
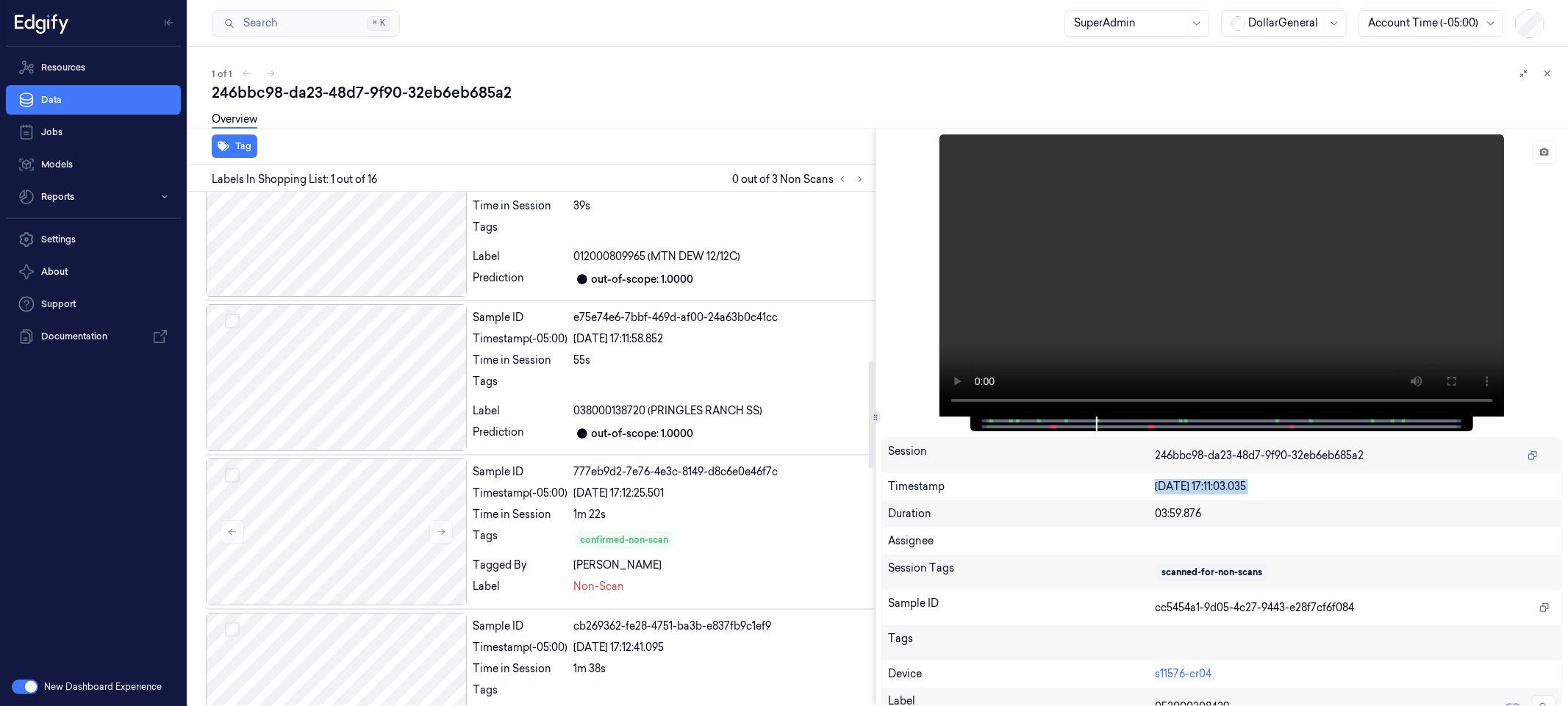
scroll to position [815, 0]
click at [341, 524] on div at bounding box center [336, 532] width 261 height 147
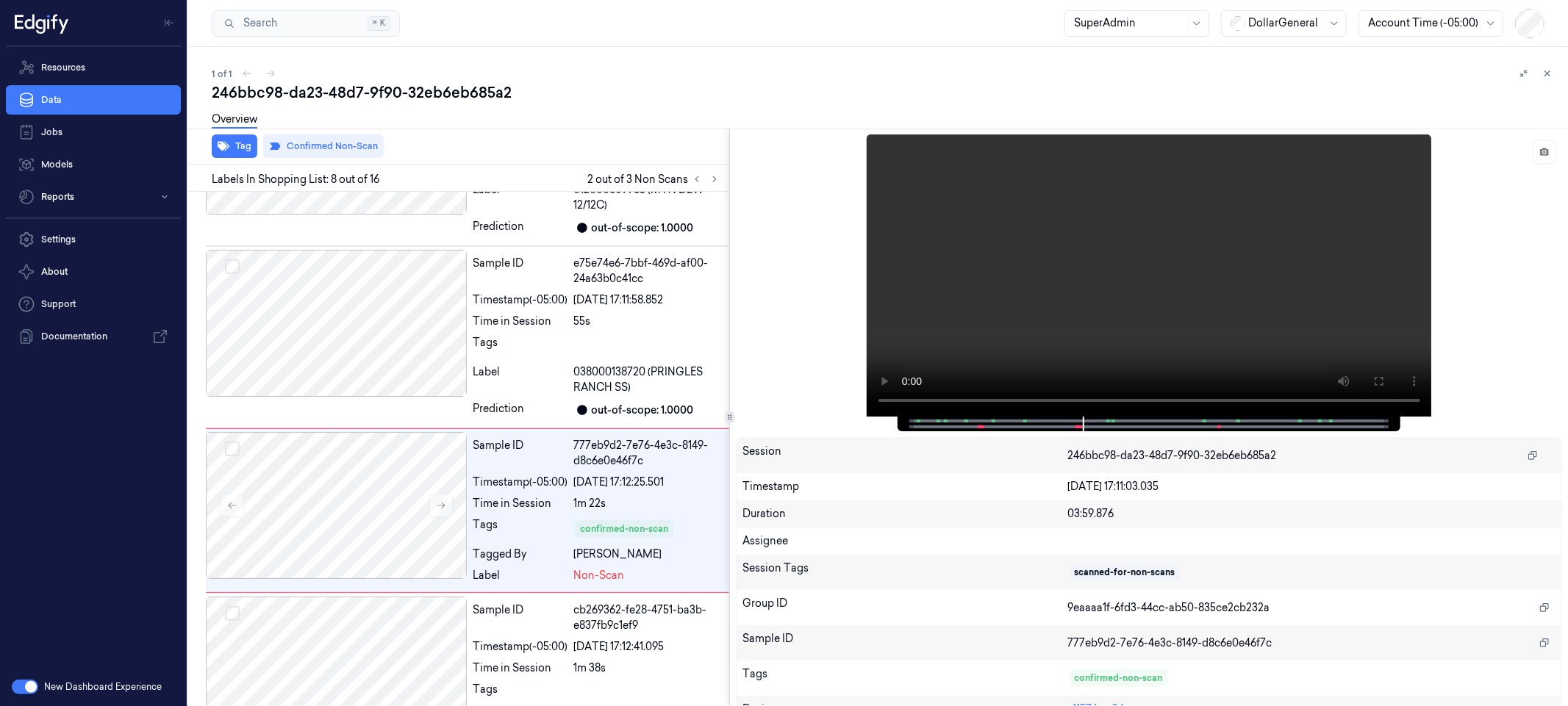
scroll to position [1538, 0]
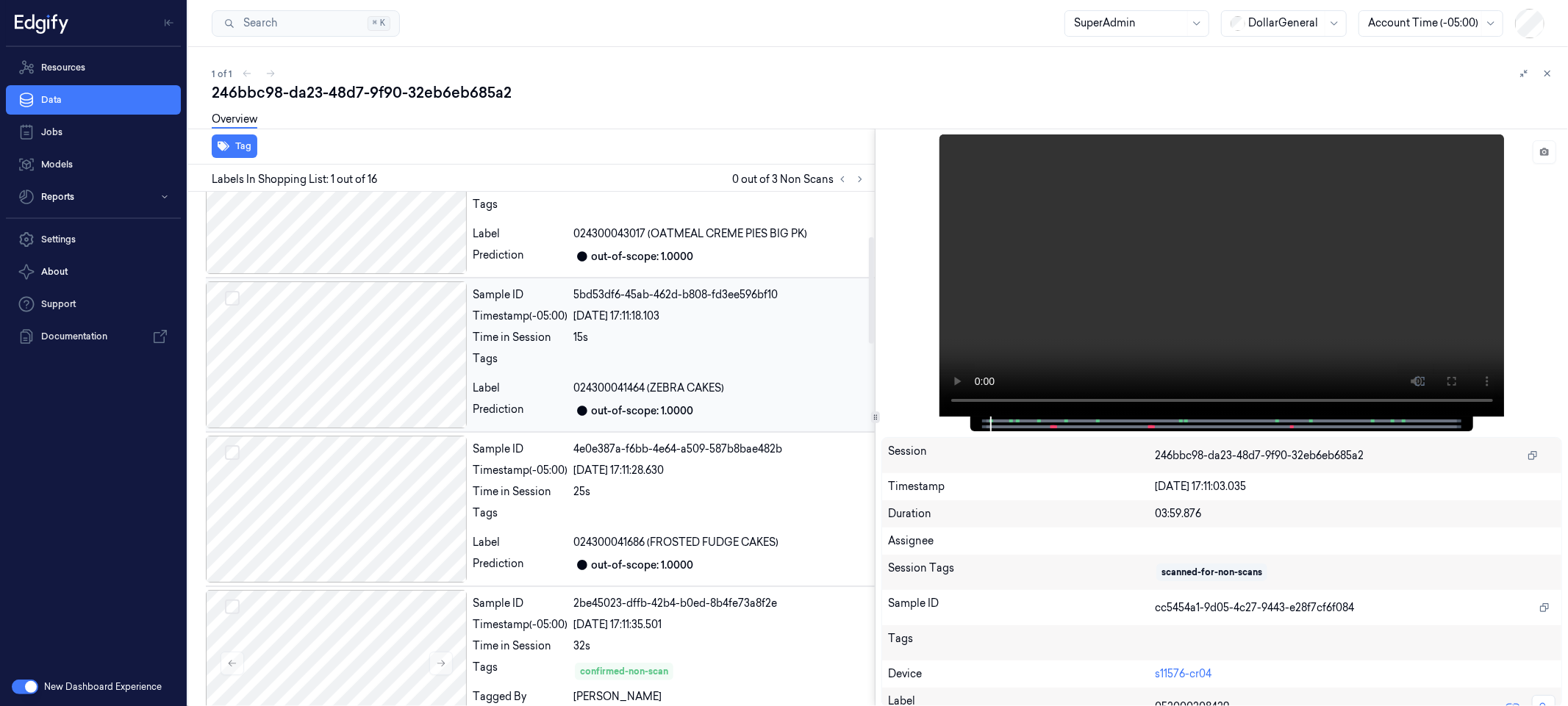
scroll to position [214, 0]
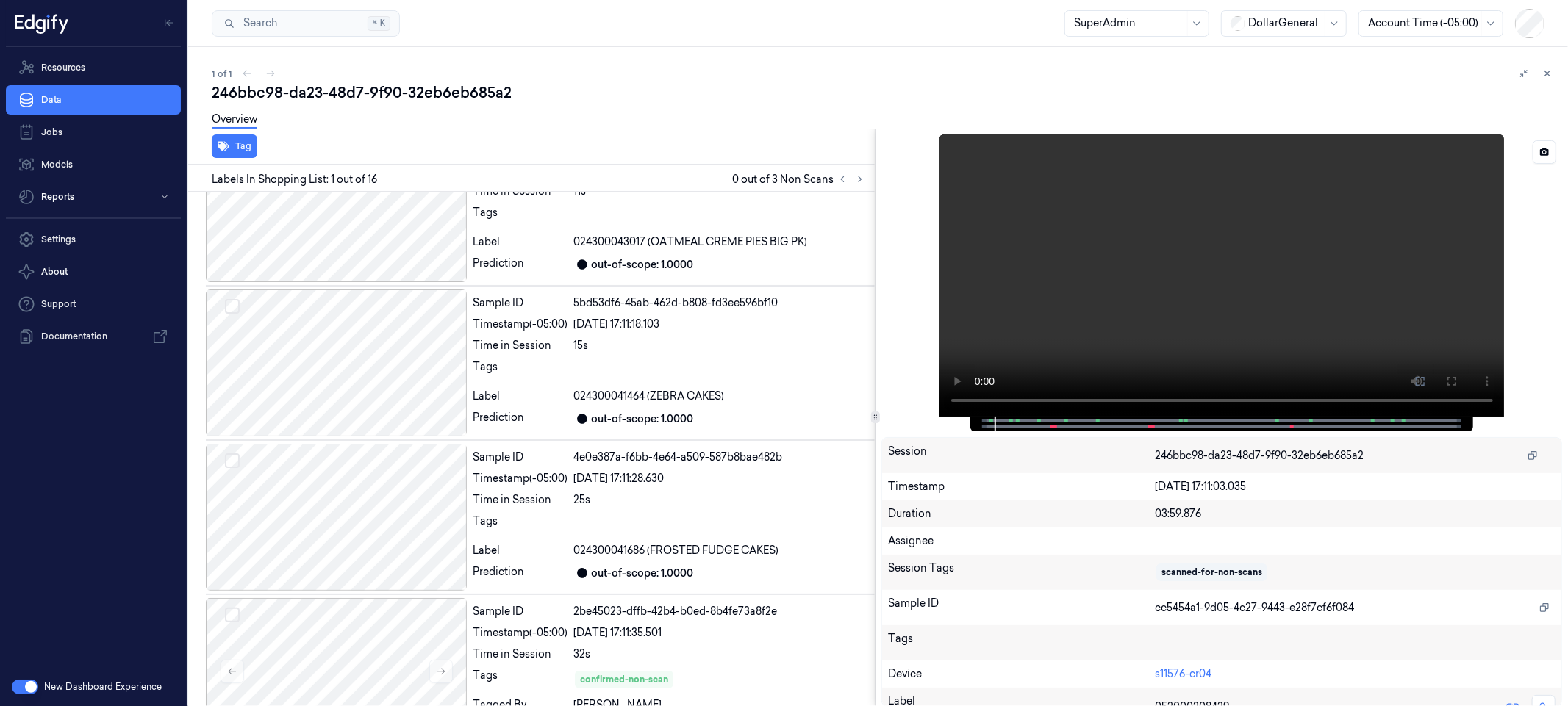
click at [1043, 429] on div at bounding box center [1221, 424] width 471 height 14
drag, startPoint x: 998, startPoint y: 427, endPoint x: 1041, endPoint y: 430, distance: 43.1
click at [1041, 429] on div at bounding box center [1221, 424] width 471 height 14
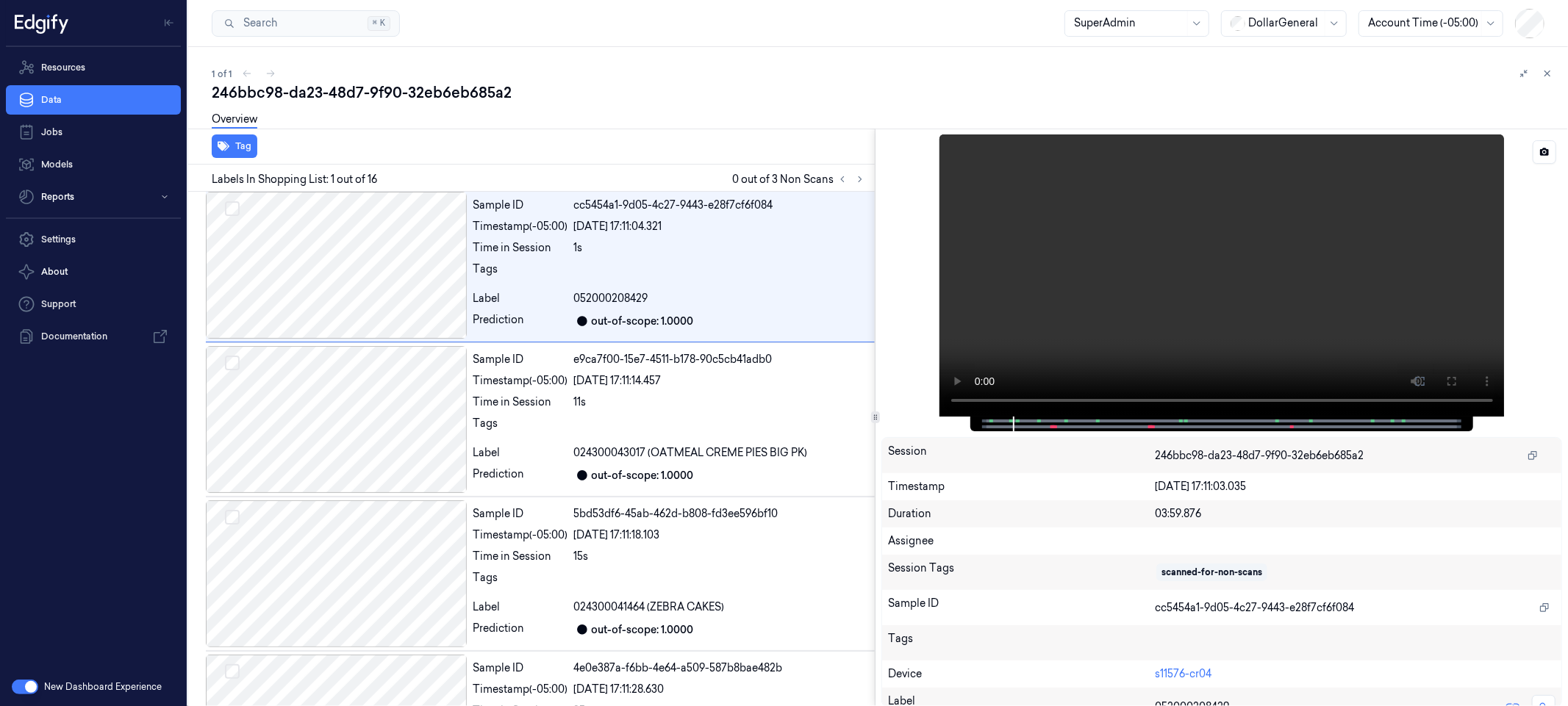
scroll to position [0, 0]
click at [1422, 383] on icon at bounding box center [1420, 381] width 12 height 12
click at [1097, 552] on div "Assignee" at bounding box center [1222, 541] width 679 height 27
click at [1039, 661] on div "Device s11576-cr04" at bounding box center [1222, 675] width 679 height 27
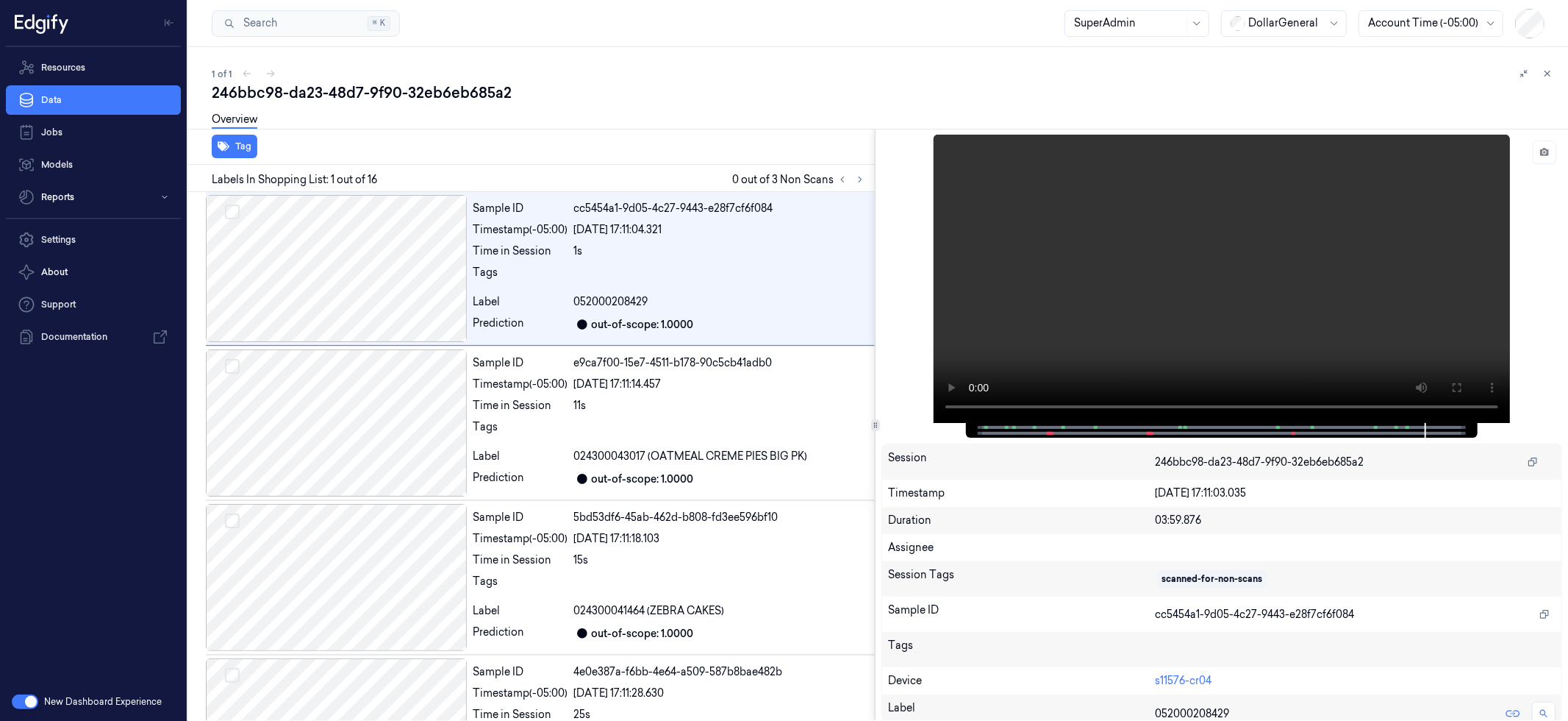
click at [977, 617] on div "Sample ID" at bounding box center [1022, 613] width 267 height 23
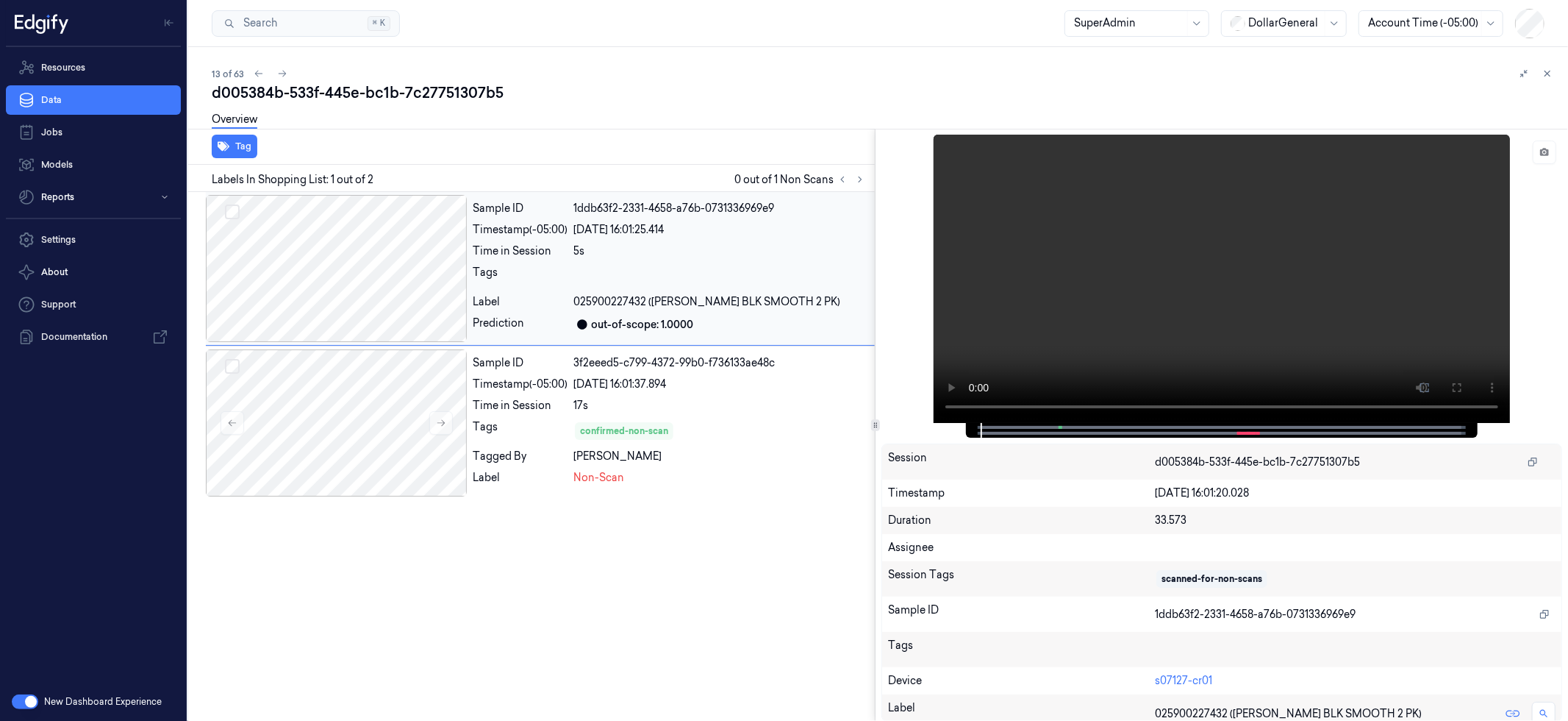
click at [395, 276] on div at bounding box center [336, 268] width 261 height 147
click at [393, 429] on div at bounding box center [336, 422] width 261 height 147
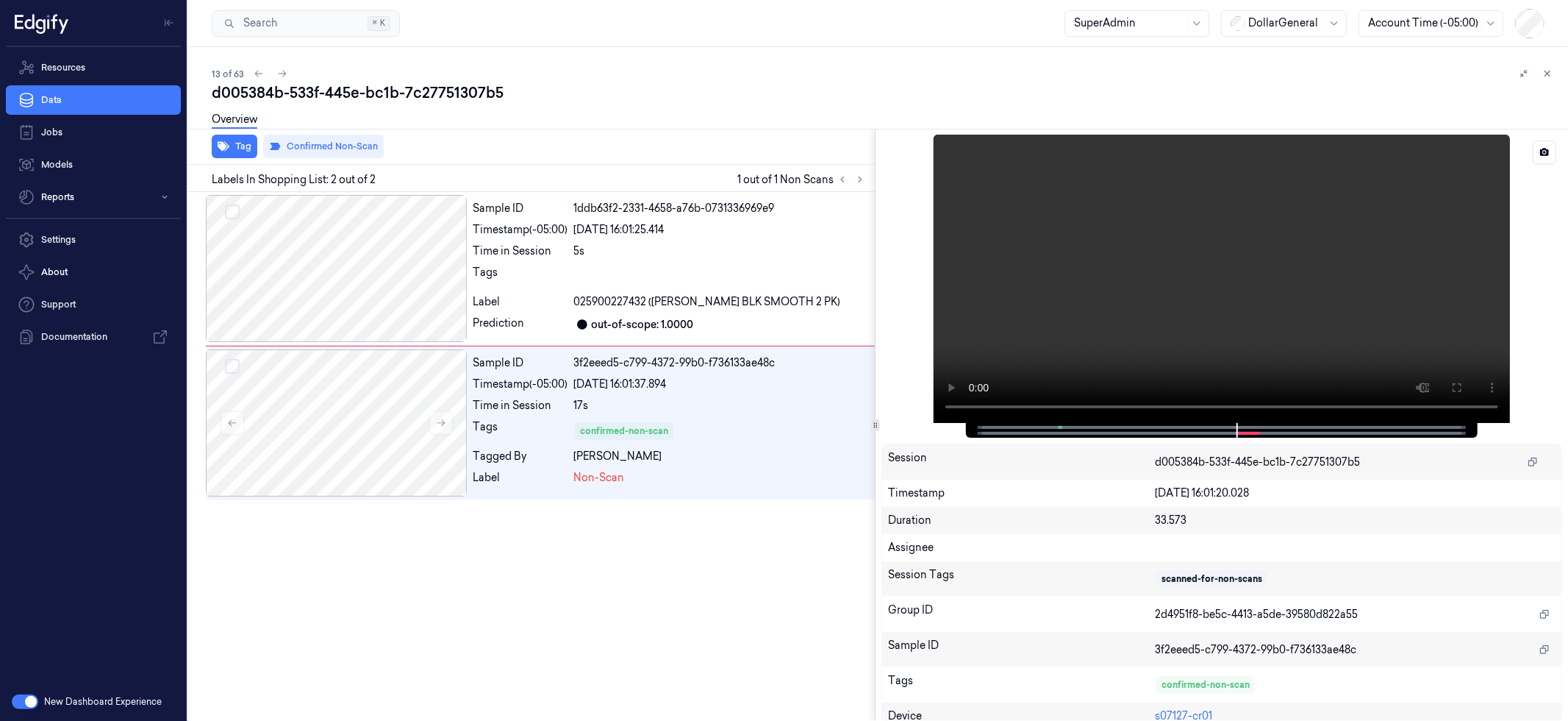
click at [1122, 432] on div at bounding box center [1221, 430] width 482 height 14
click at [1080, 431] on div at bounding box center [1221, 430] width 482 height 14
click at [1428, 377] on button at bounding box center [1424, 387] width 23 height 23
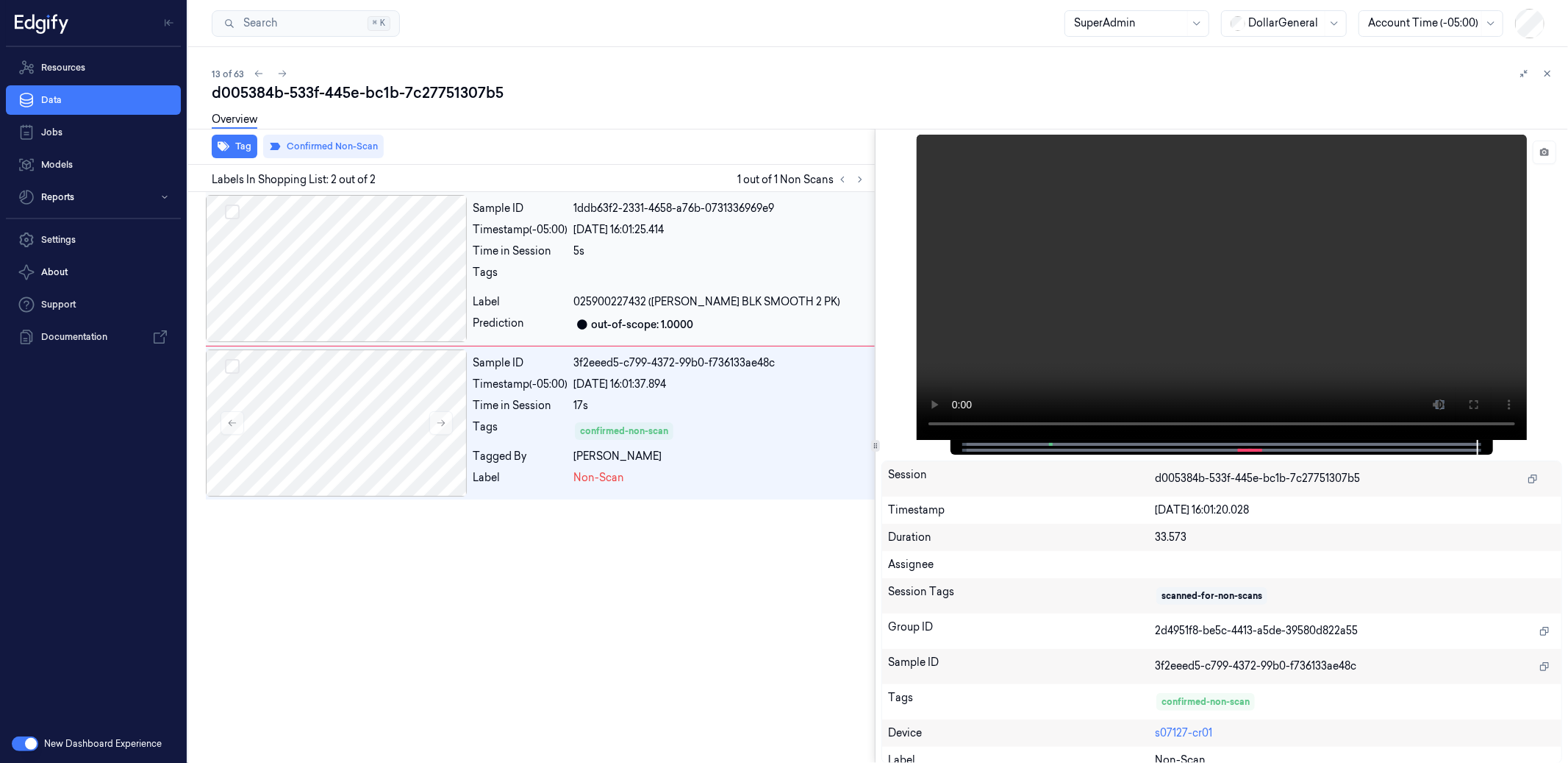
click at [391, 278] on div at bounding box center [336, 268] width 261 height 147
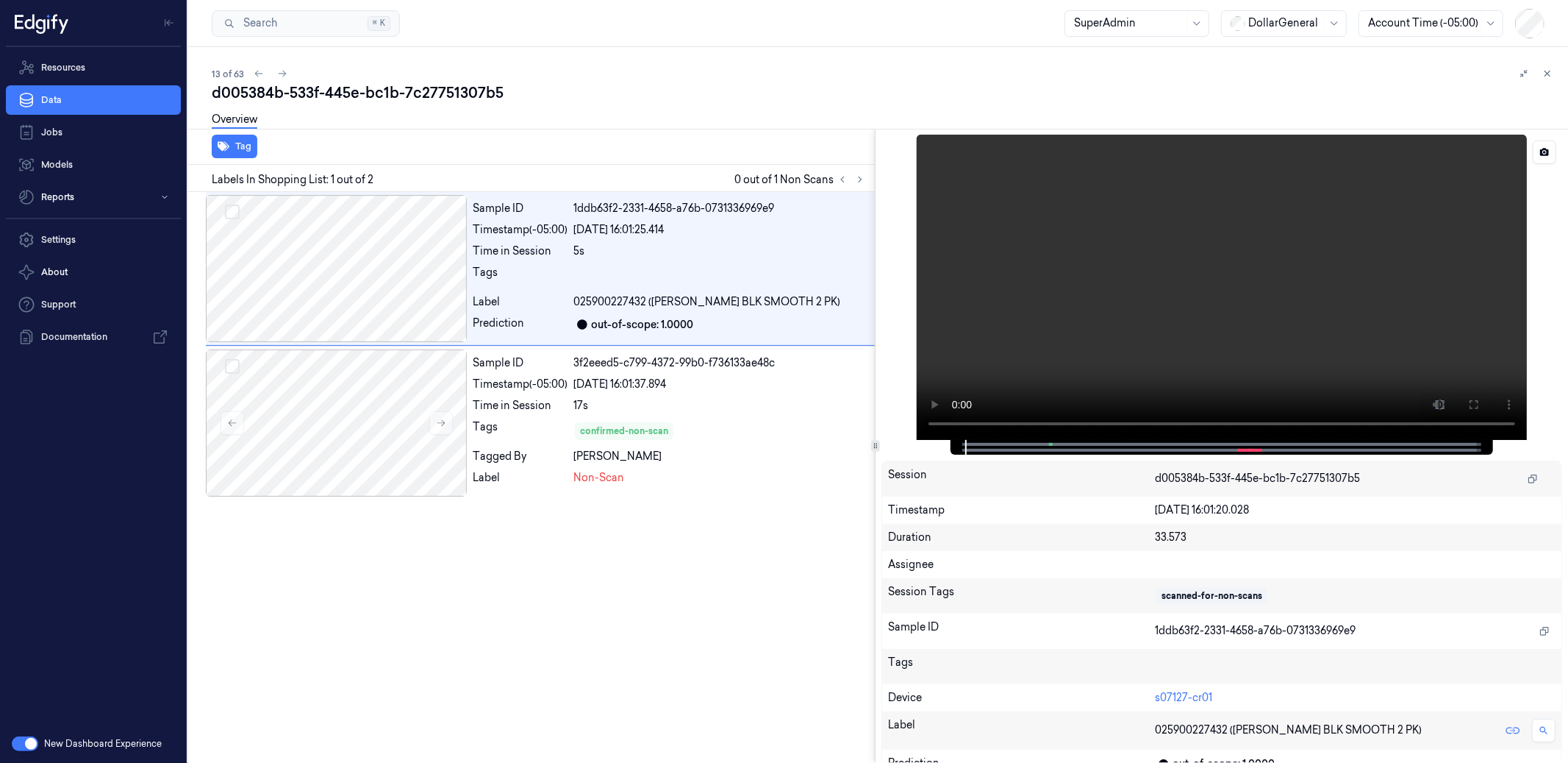
click at [987, 448] on div at bounding box center [1220, 447] width 511 height 14
drag, startPoint x: 1001, startPoint y: 448, endPoint x: 973, endPoint y: 443, distance: 28.4
click at [973, 443] on div at bounding box center [1220, 447] width 511 height 14
click at [969, 441] on div at bounding box center [1220, 447] width 511 height 14
click at [960, 447] on div at bounding box center [1222, 447] width 542 height 14
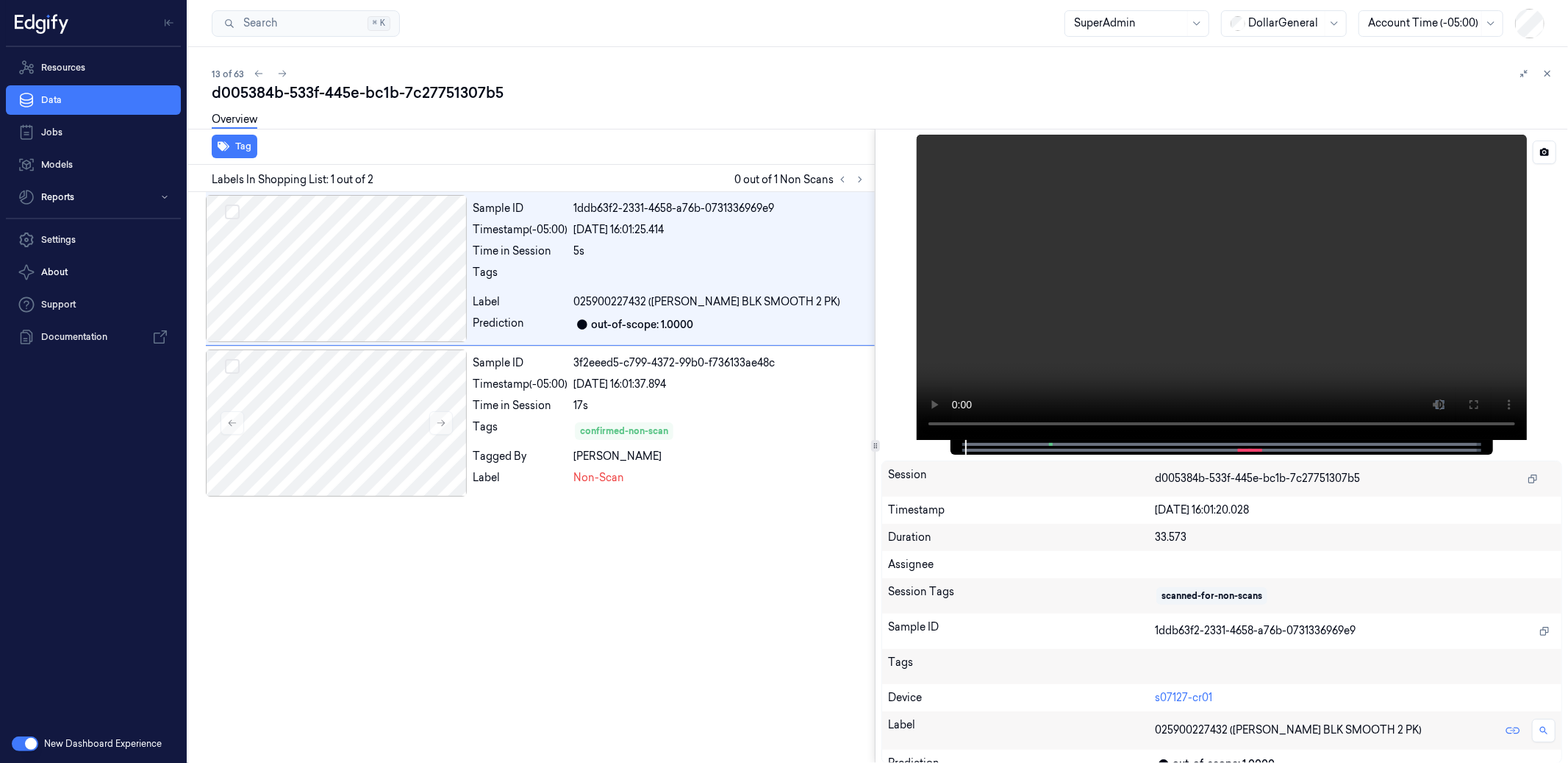
click at [947, 423] on div at bounding box center [1222, 287] width 681 height 305
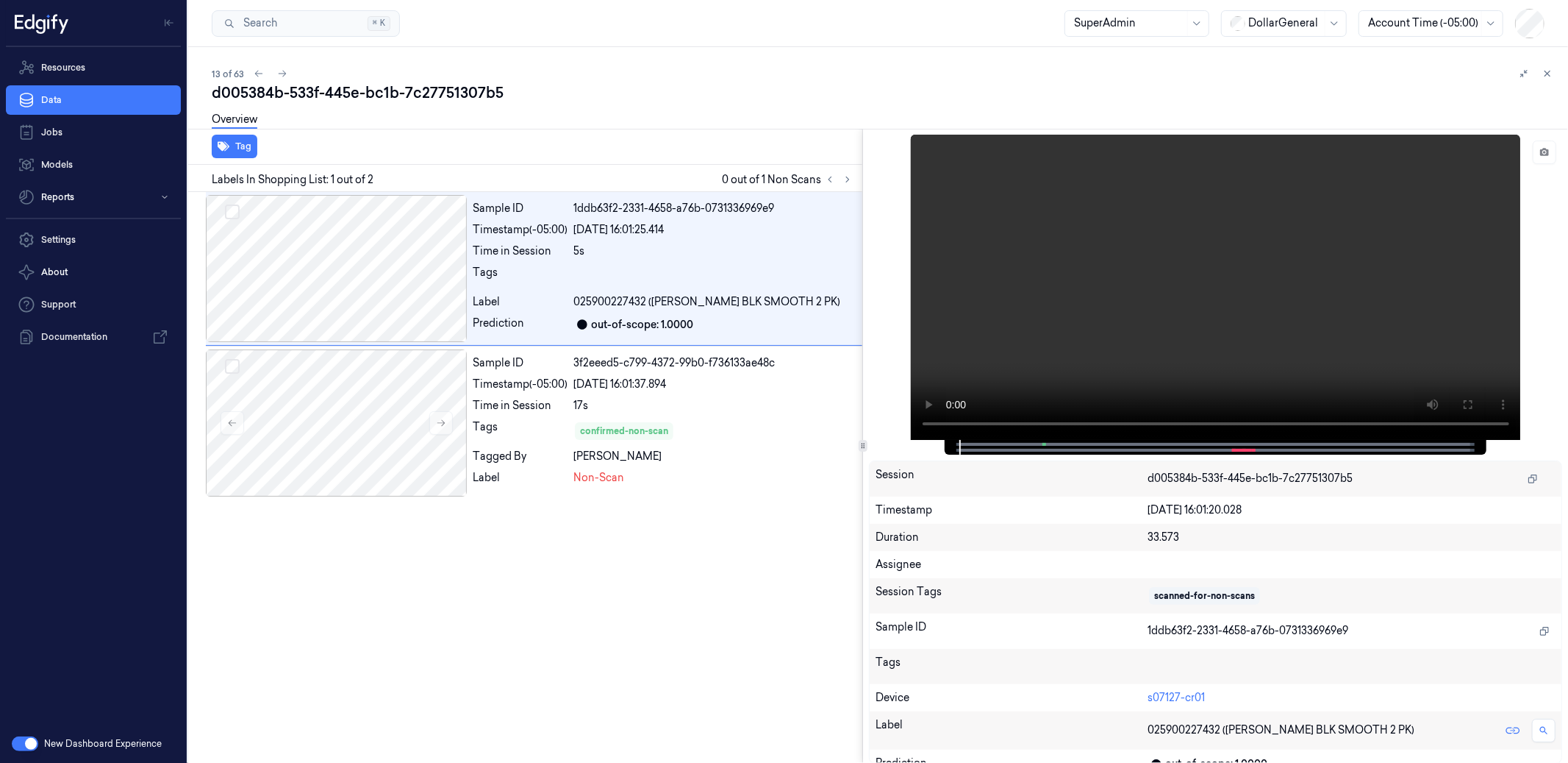
click at [862, 524] on div at bounding box center [862, 446] width 1 height 635
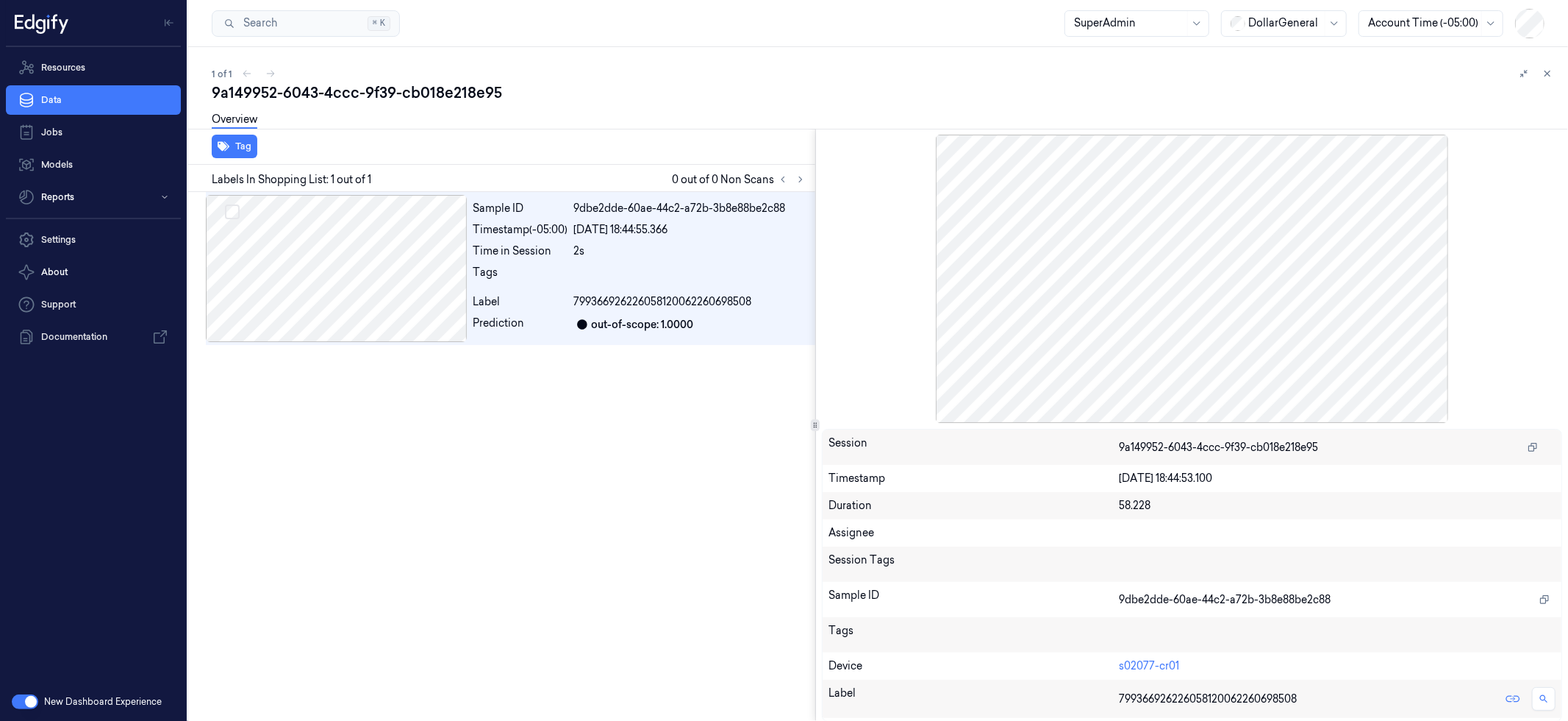
click at [813, 429] on div at bounding box center [815, 425] width 9 height 12
